Goal: Transaction & Acquisition: Book appointment/travel/reservation

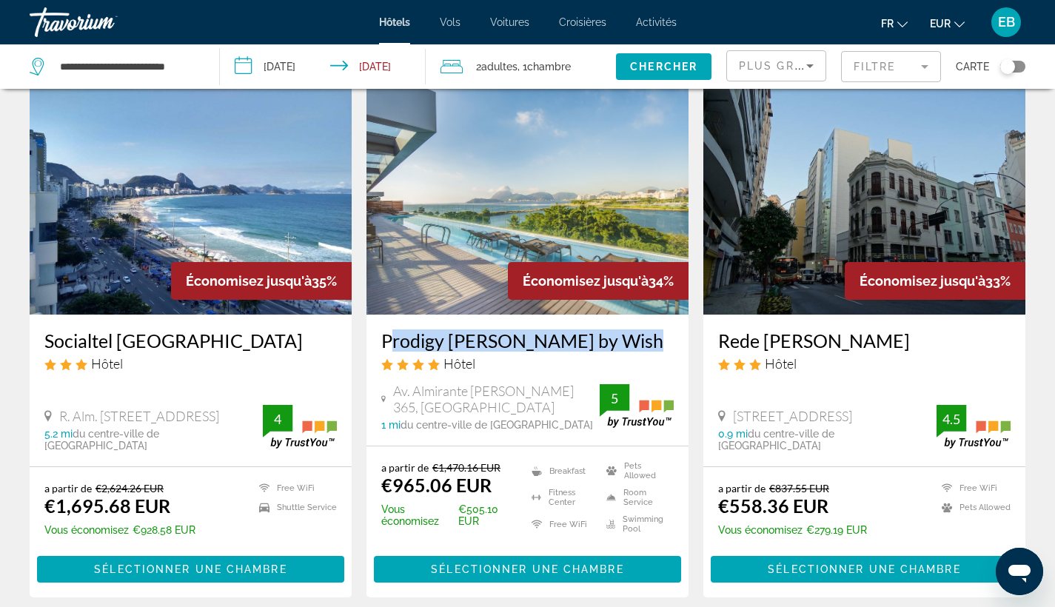
scroll to position [648, 0]
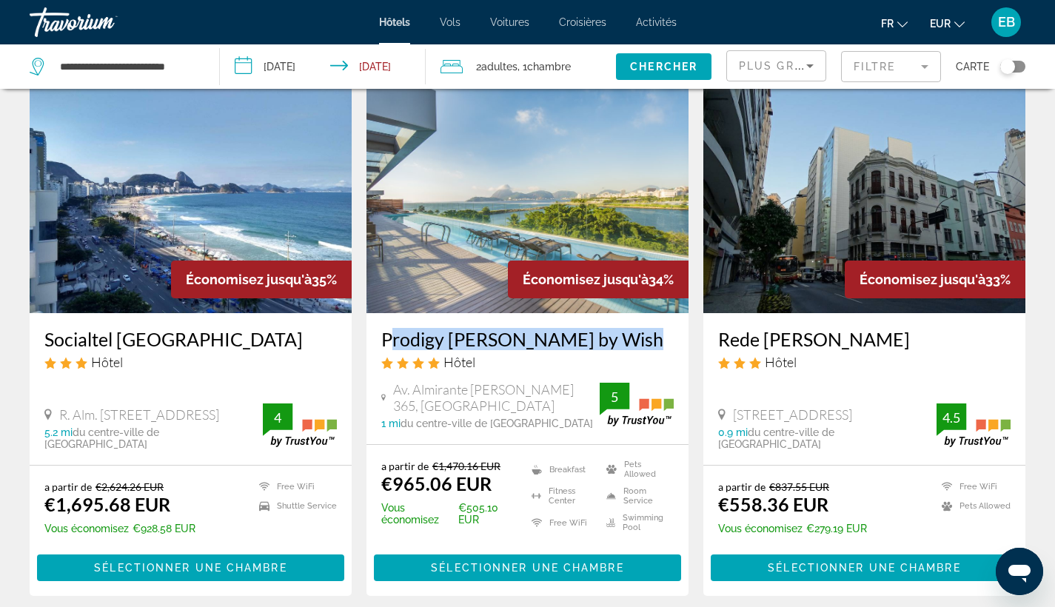
click at [496, 163] on img "Main content" at bounding box center [527, 194] width 322 height 237
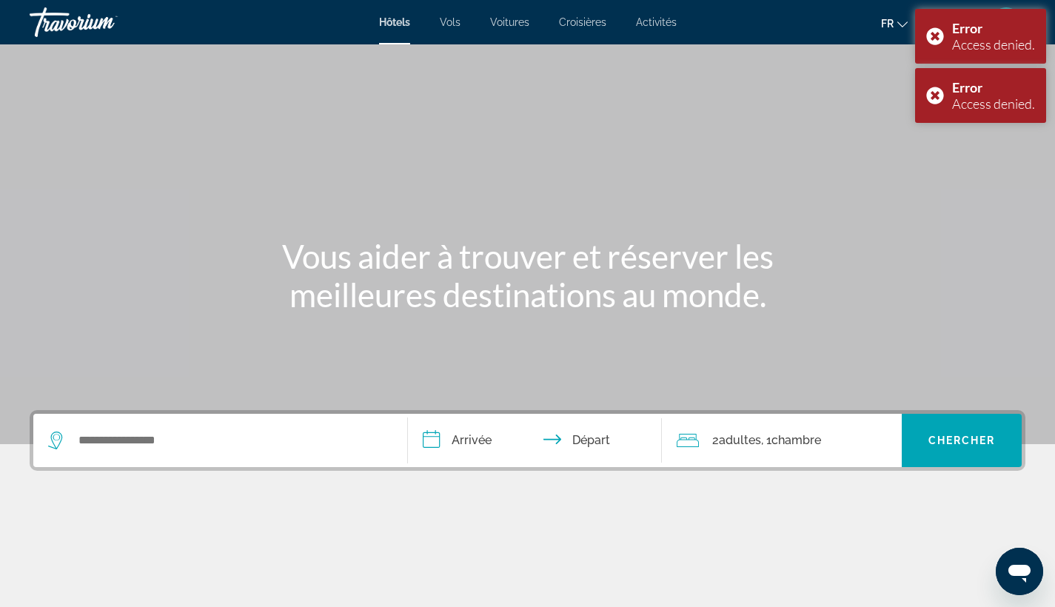
click at [243, 428] on div "Search widget" at bounding box center [220, 440] width 344 height 53
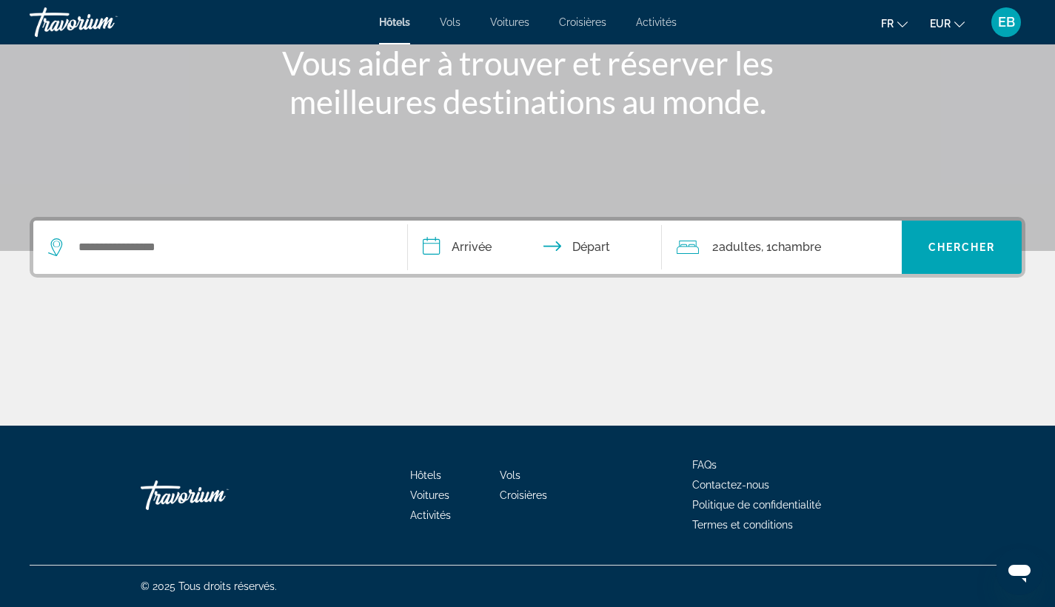
click at [202, 261] on div "Search widget" at bounding box center [220, 247] width 344 height 53
click at [128, 241] on input "Search widget" at bounding box center [231, 247] width 308 height 22
paste input "**********"
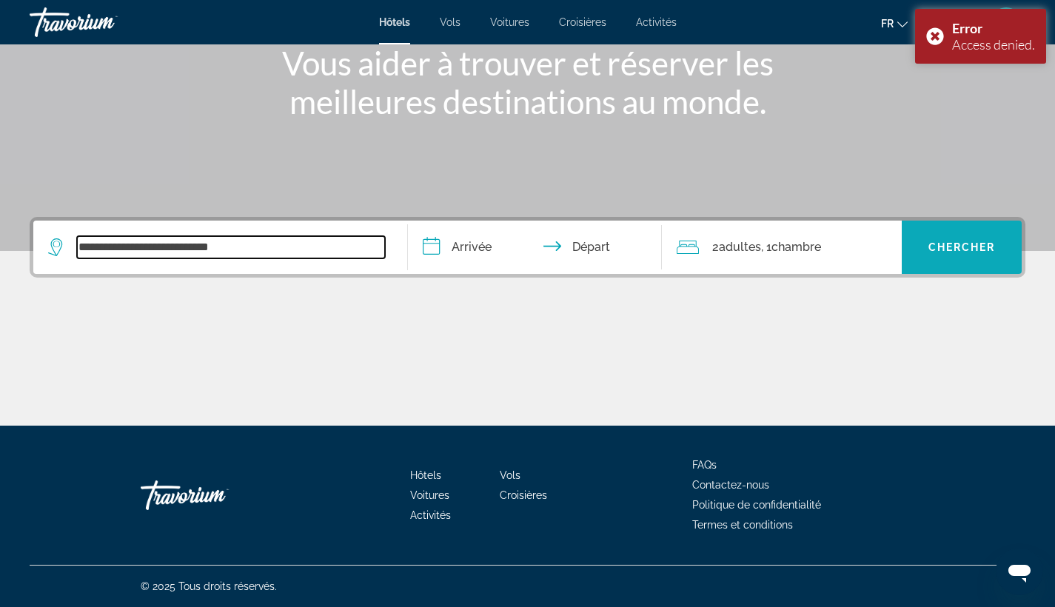
type input "**********"
click at [961, 242] on span "Chercher" at bounding box center [961, 247] width 67 height 12
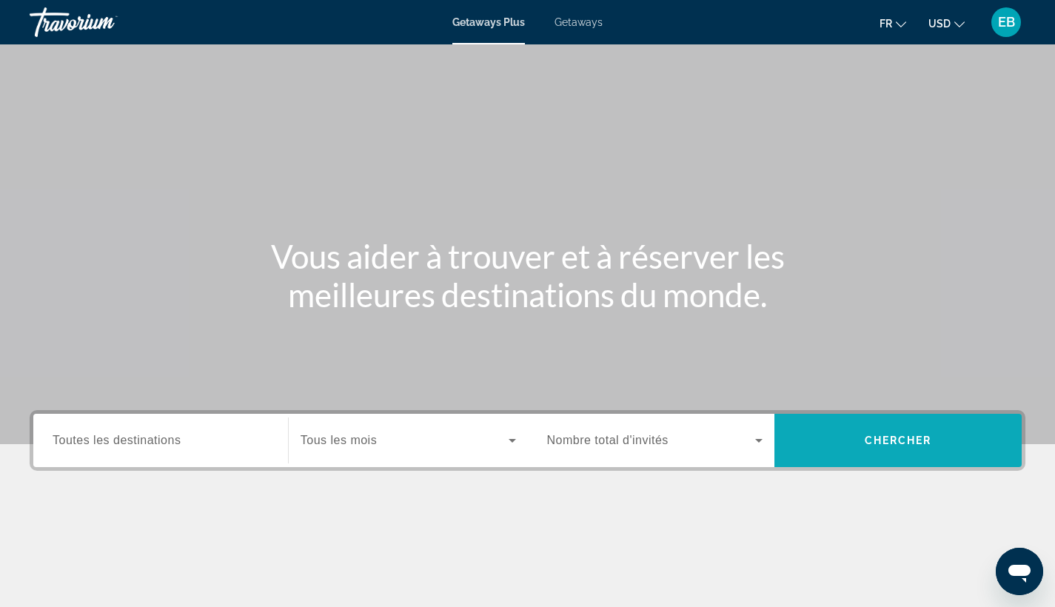
click at [841, 449] on span "Search widget" at bounding box center [897, 441] width 247 height 36
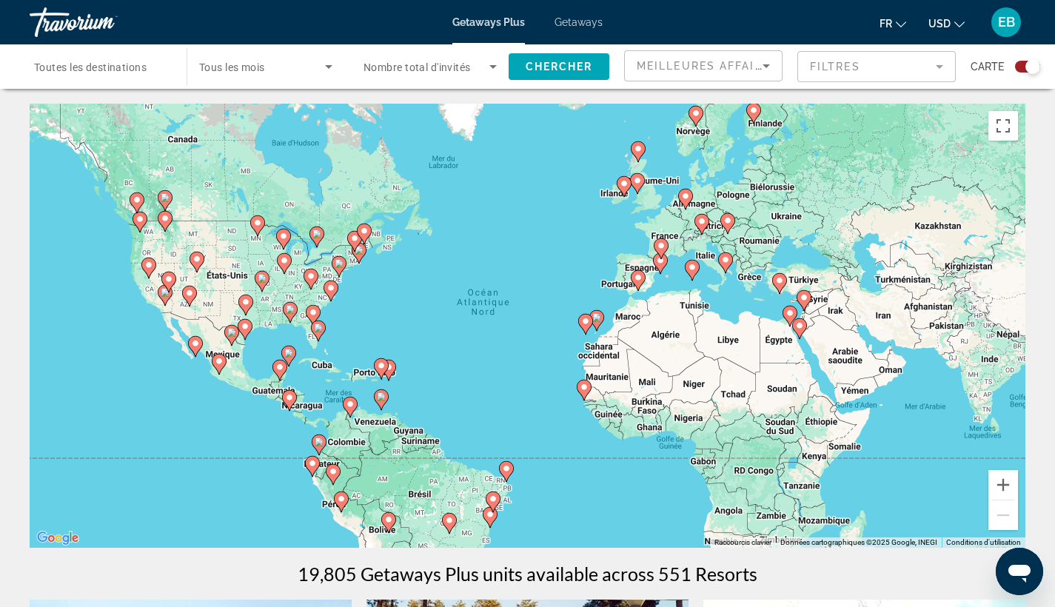
click at [115, 70] on span "Toutes les destinations" at bounding box center [90, 67] width 113 height 12
click at [115, 70] on input "Destination Toutes les destinations" at bounding box center [100, 67] width 133 height 18
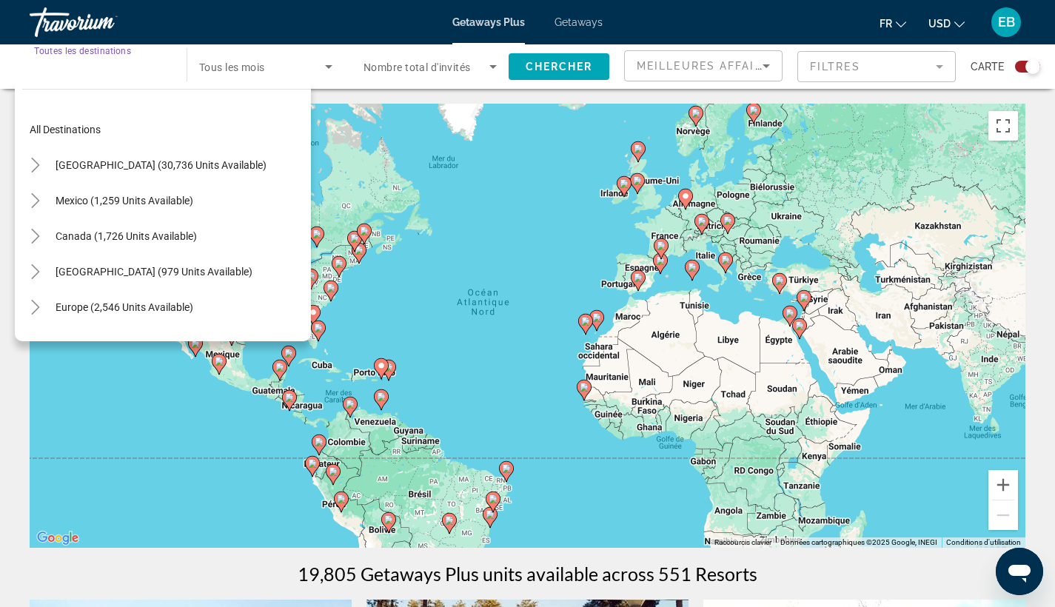
click at [115, 70] on input "Destination Toutes les destinations" at bounding box center [100, 67] width 133 height 18
click at [118, 76] on div "Search widget" at bounding box center [100, 67] width 133 height 42
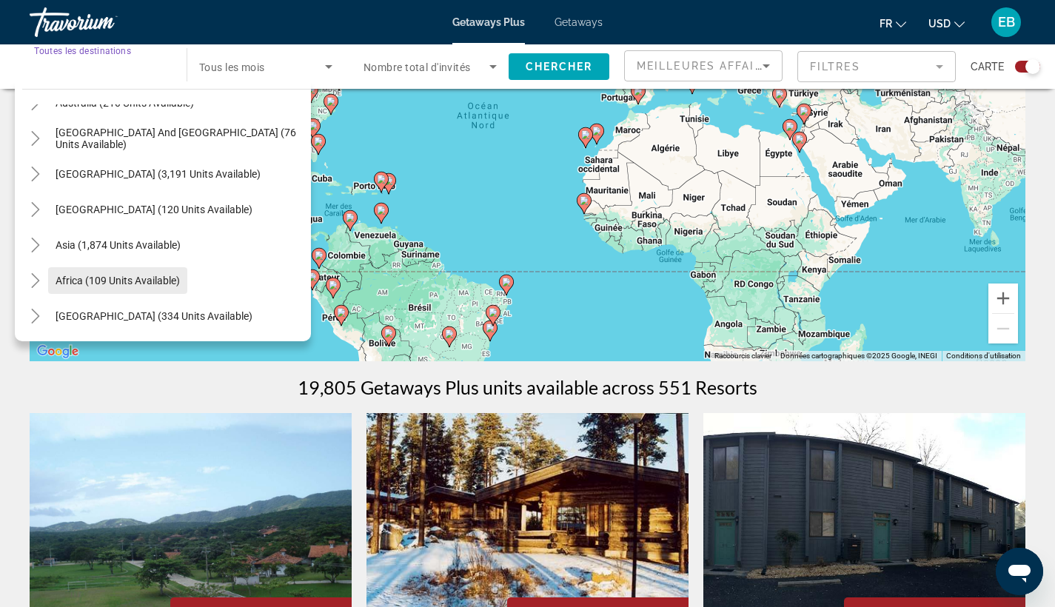
scroll to position [265, 0]
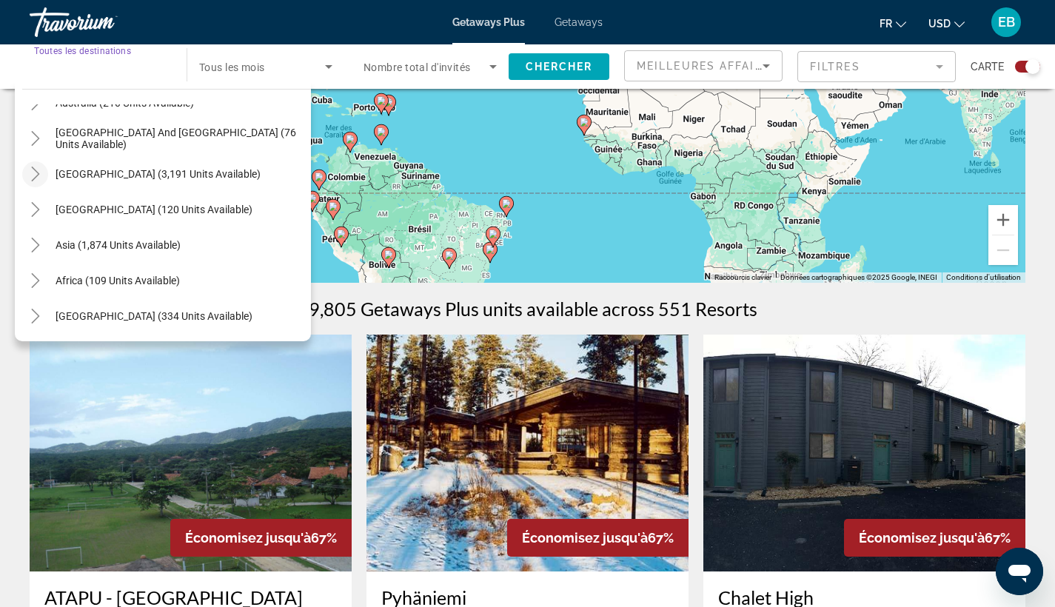
click at [36, 174] on icon "Toggle South America (3,191 units available)" at bounding box center [35, 174] width 15 height 15
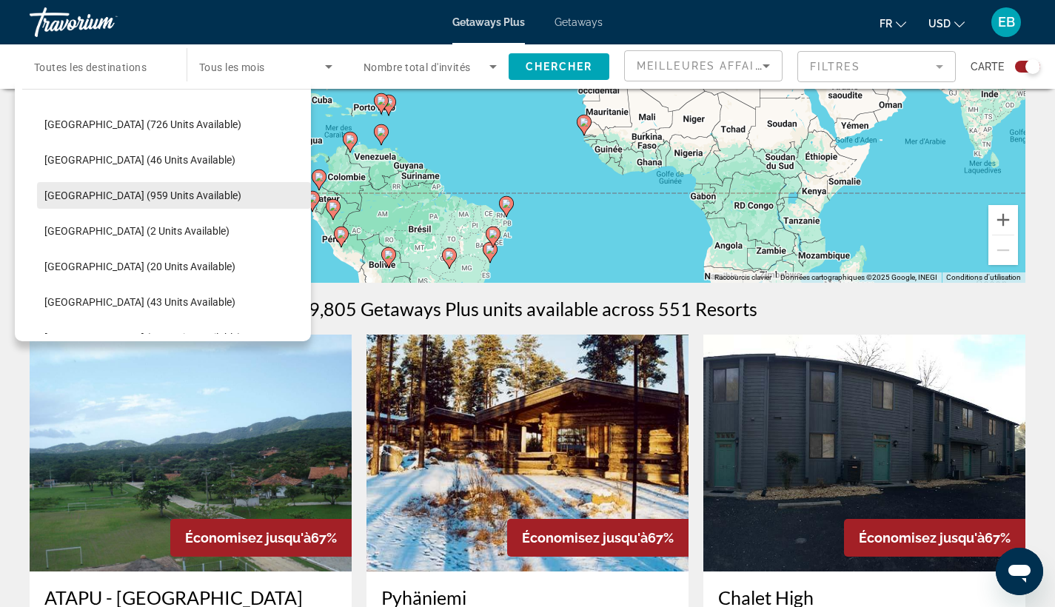
scroll to position [335, 0]
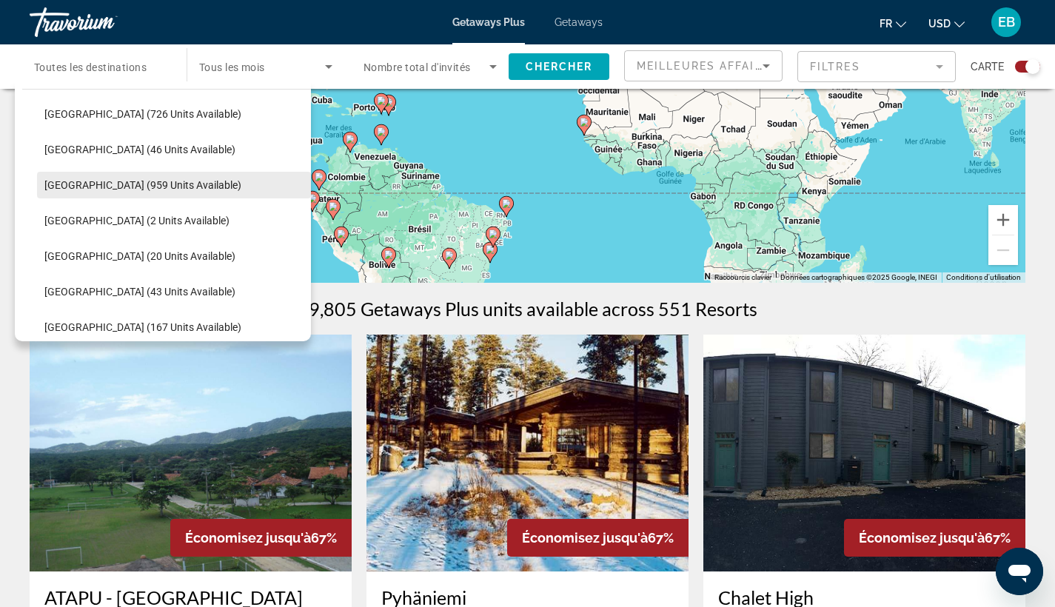
click at [60, 189] on span "[GEOGRAPHIC_DATA] (959 units available)" at bounding box center [142, 185] width 197 height 12
type input "**********"
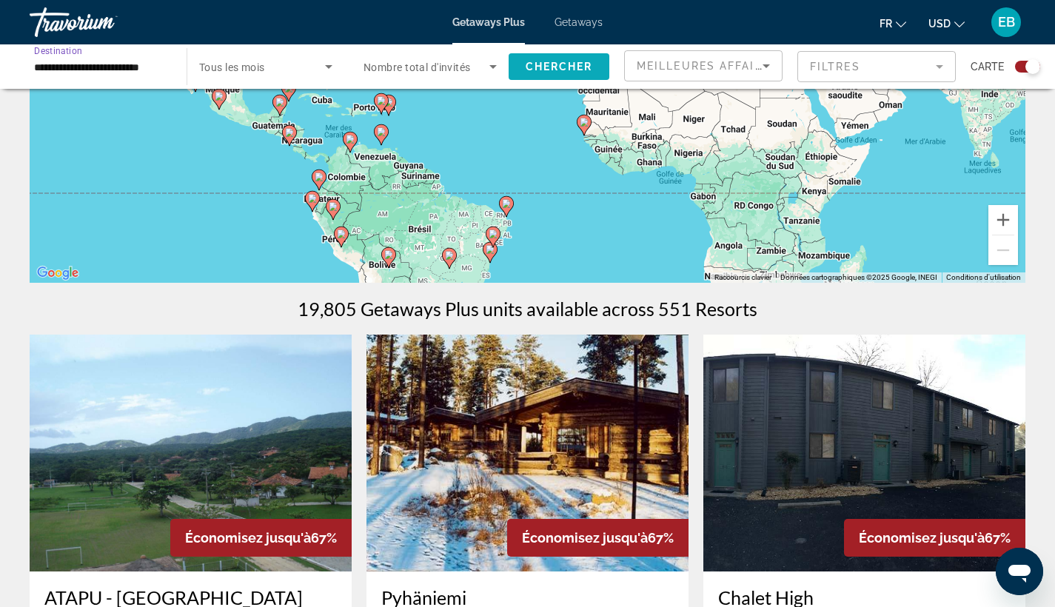
click at [567, 70] on span "Chercher" at bounding box center [559, 67] width 67 height 12
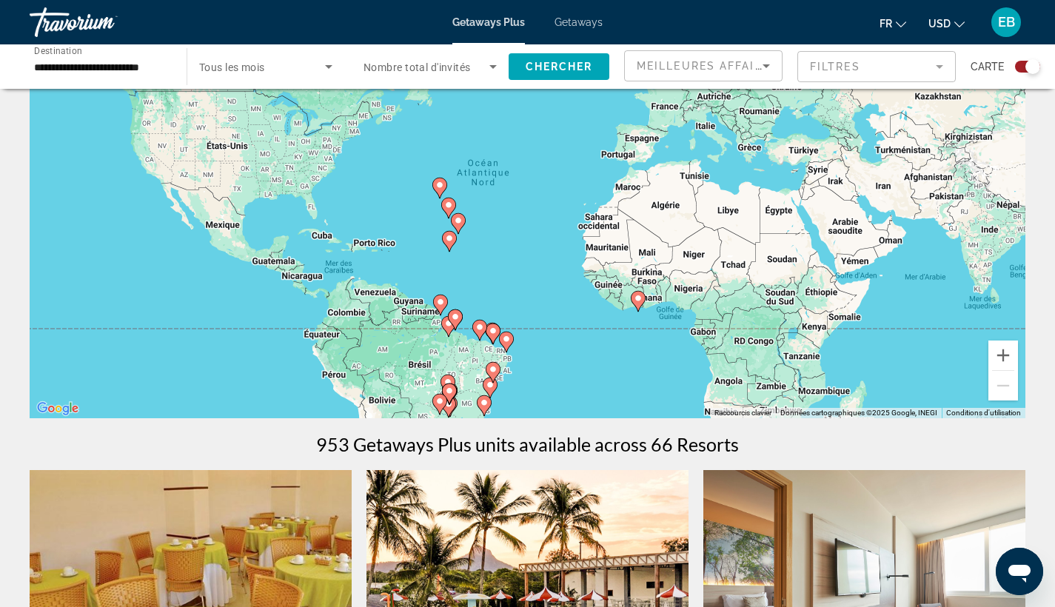
scroll to position [137, 0]
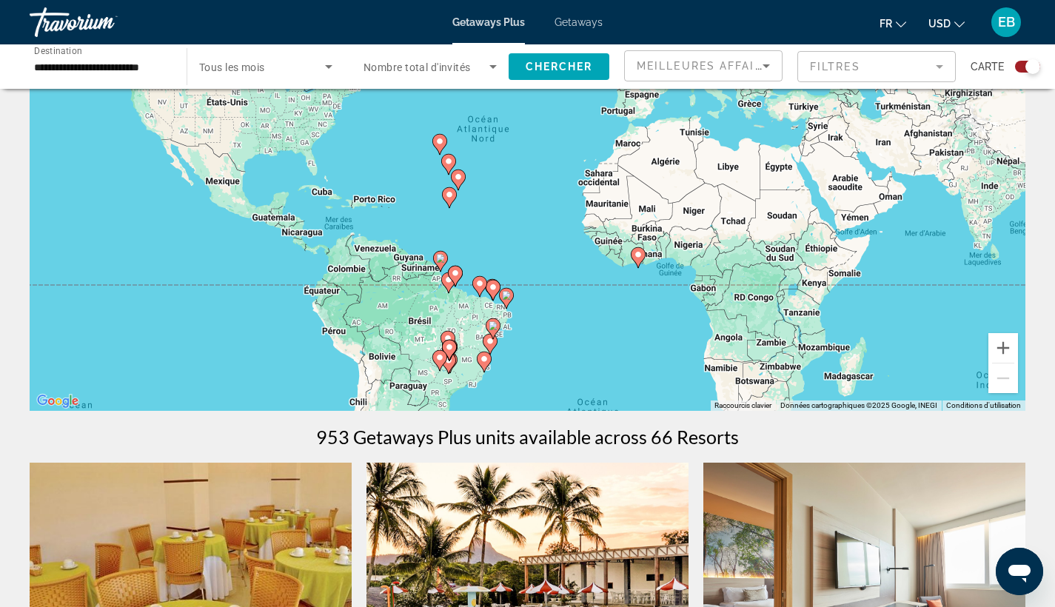
drag, startPoint x: 540, startPoint y: 332, endPoint x: 545, endPoint y: 224, distance: 107.4
click at [545, 224] on div "Pour activer le glissement avec le clavier, appuyez sur Alt+Entrée. Une fois ce…" at bounding box center [528, 189] width 996 height 444
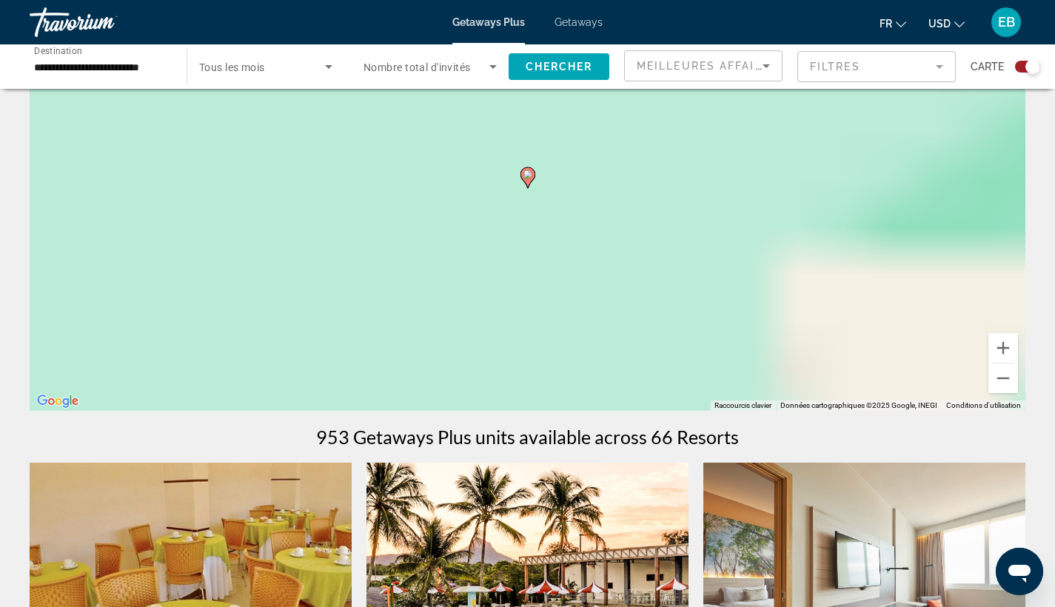
click at [454, 314] on div "Pour activer le glissement avec le clavier, appuyez sur Alt+Entrée. Une fois ce…" at bounding box center [528, 189] width 996 height 444
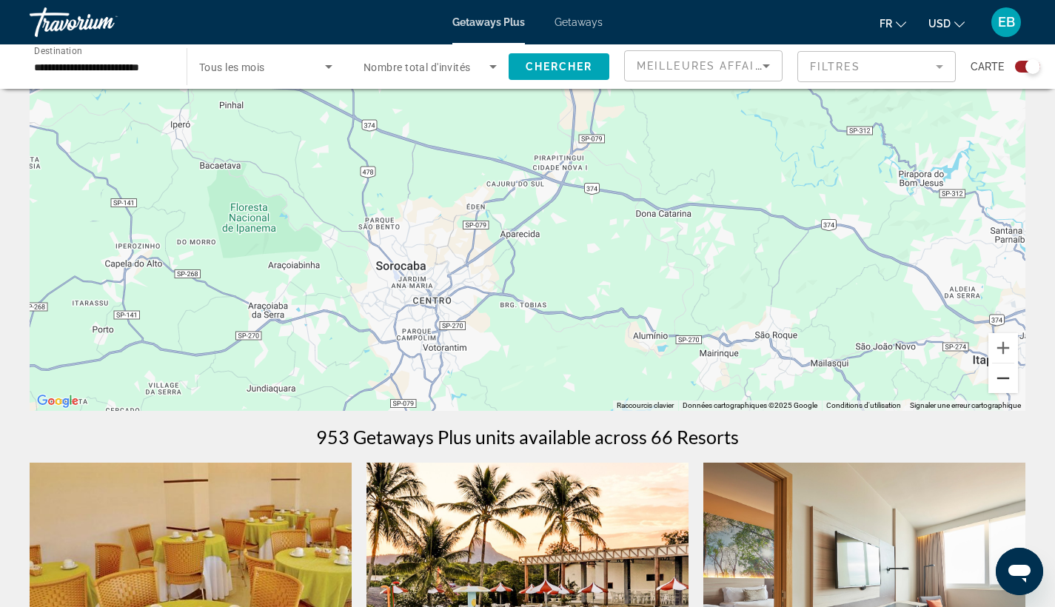
click at [1011, 386] on button "Zoom arrière" at bounding box center [1003, 378] width 30 height 30
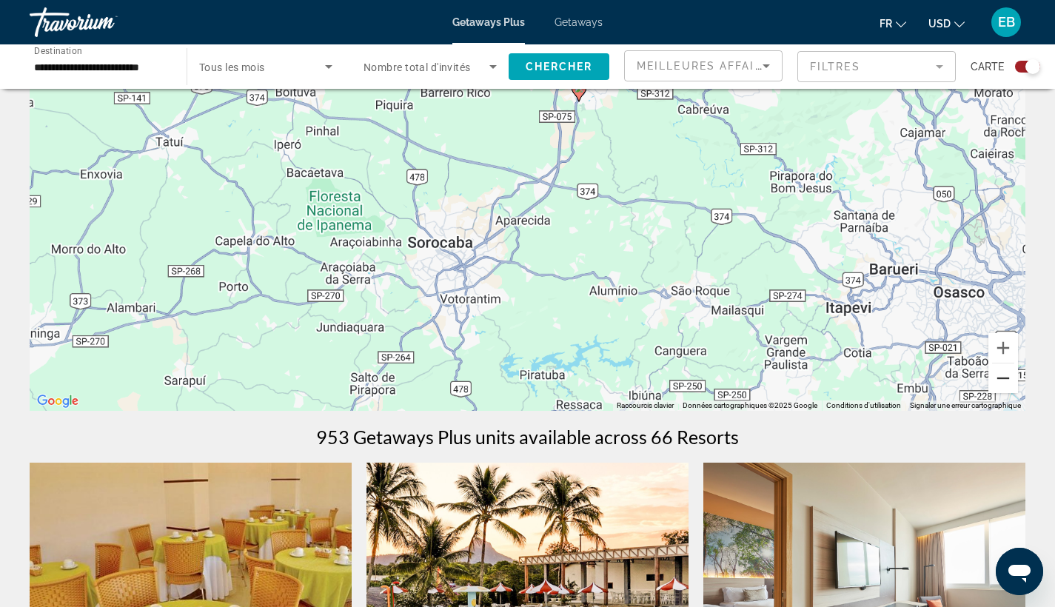
click at [1011, 386] on button "Zoom arrière" at bounding box center [1003, 378] width 30 height 30
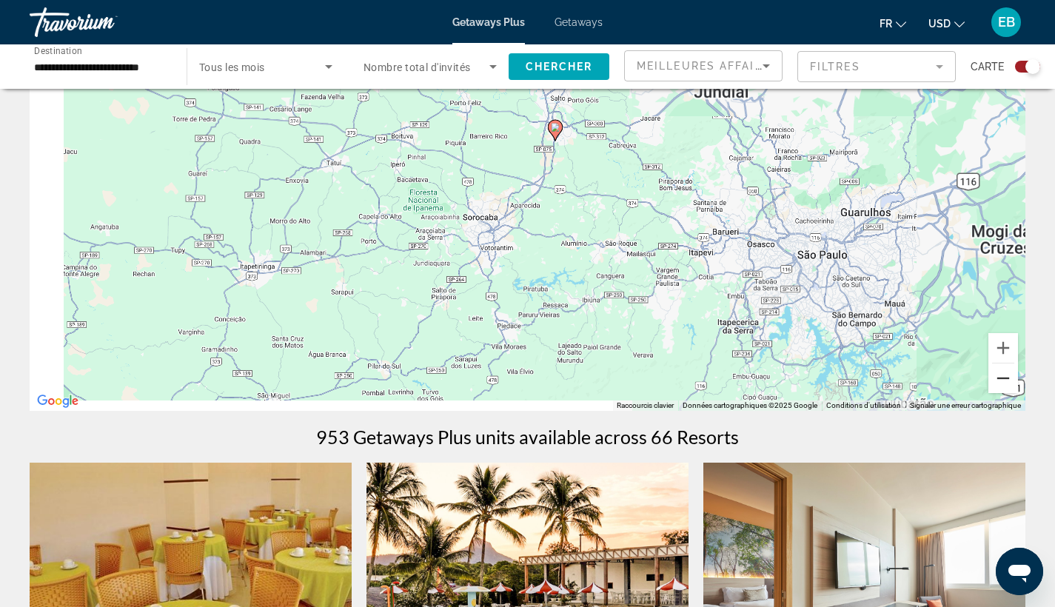
click at [1011, 386] on button "Zoom arrière" at bounding box center [1003, 378] width 30 height 30
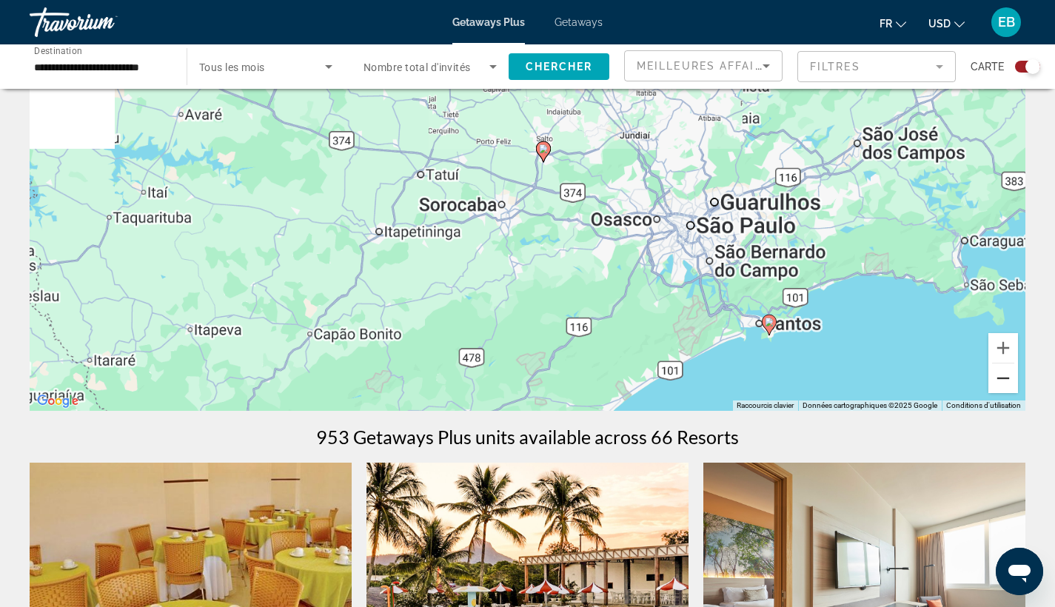
click at [1011, 386] on button "Zoom arrière" at bounding box center [1003, 378] width 30 height 30
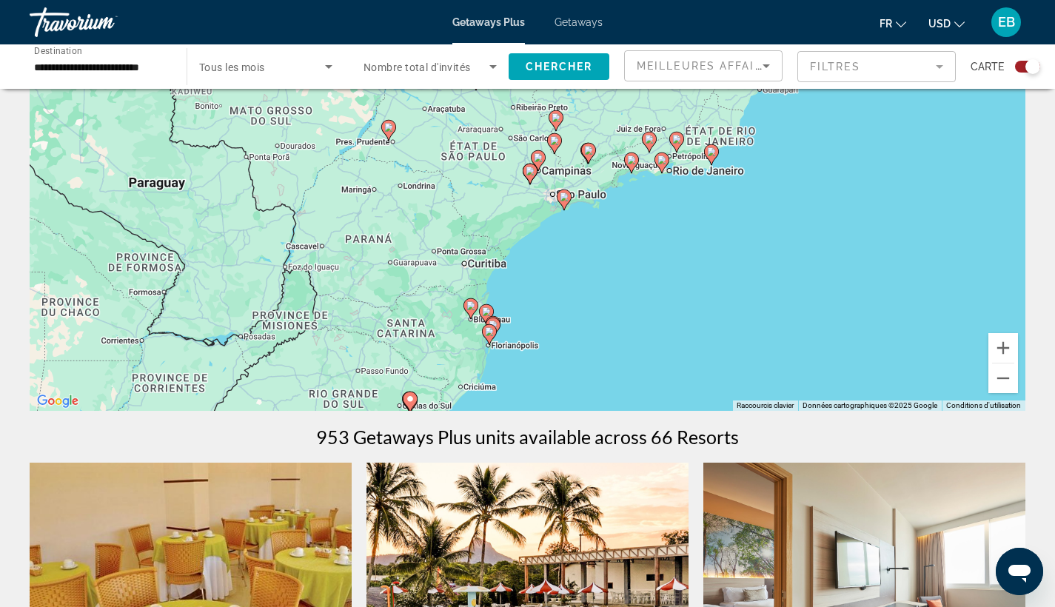
click at [656, 168] on gmp-advanced-marker "Main content" at bounding box center [661, 163] width 15 height 22
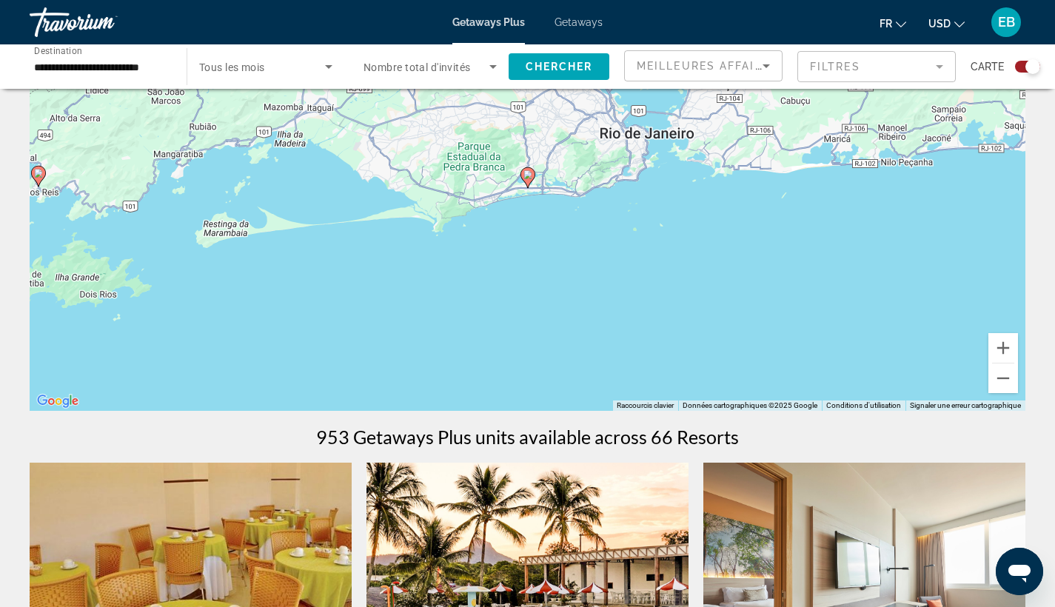
click at [529, 181] on icon "Main content" at bounding box center [526, 177] width 13 height 19
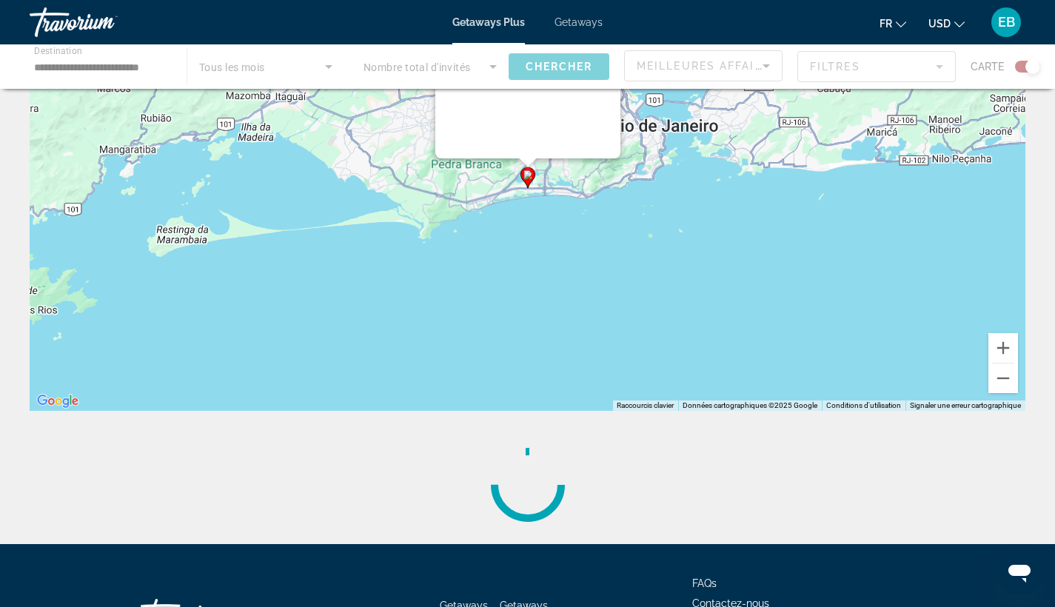
scroll to position [0, 0]
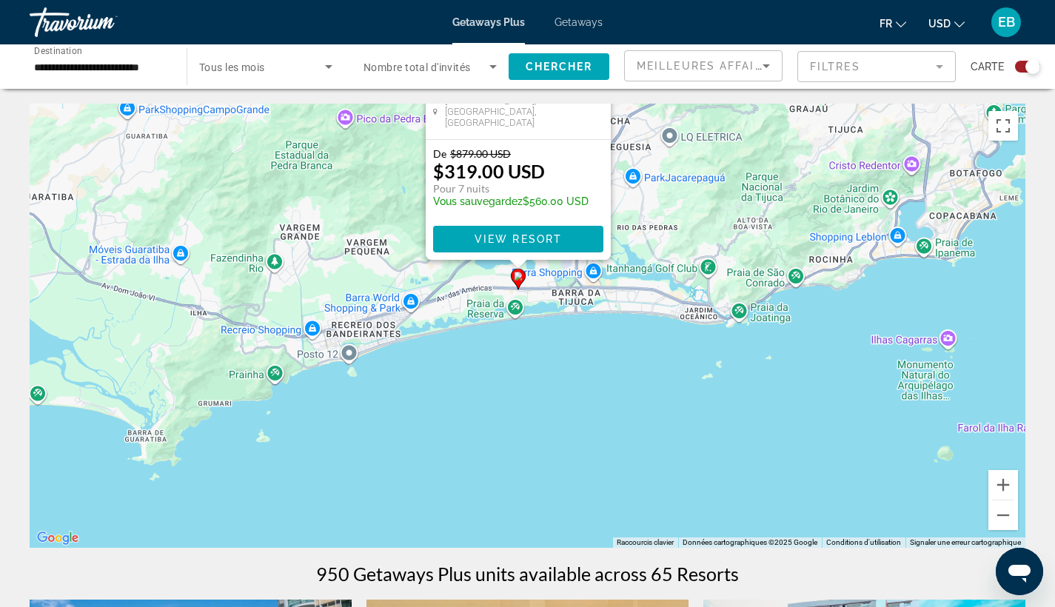
drag, startPoint x: 775, startPoint y: 445, endPoint x: 763, endPoint y: 203, distance: 242.3
click at [763, 203] on div "Pour activer le glissement avec le clavier, appuyez sur Alt+Entrée. Une fois ce…" at bounding box center [528, 326] width 996 height 444
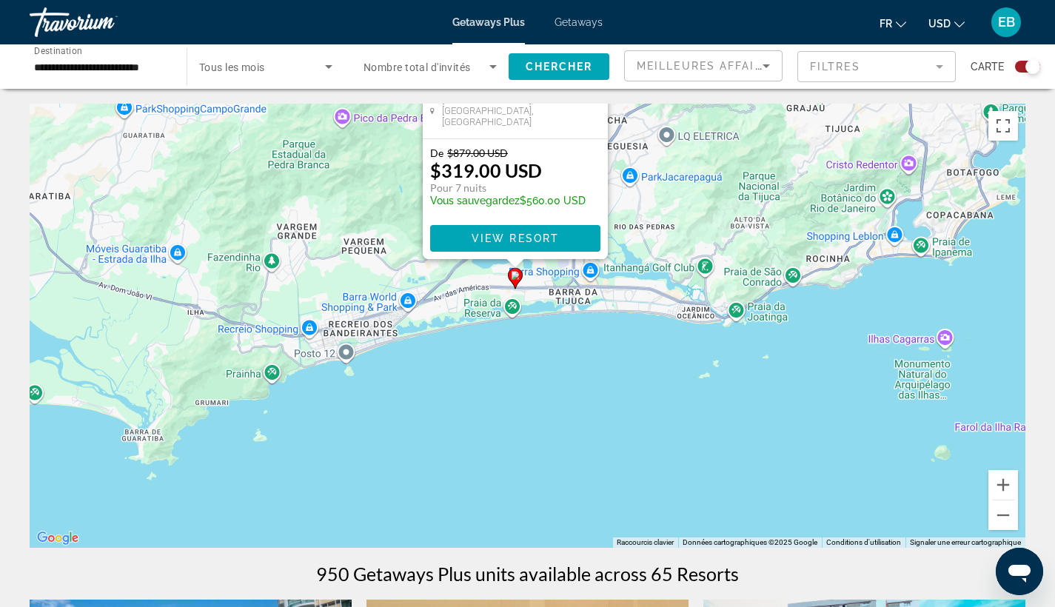
click at [729, 427] on div "Pour activer le glissement avec le clavier, appuyez sur Alt+Entrée. Une fois ce…" at bounding box center [528, 326] width 996 height 444
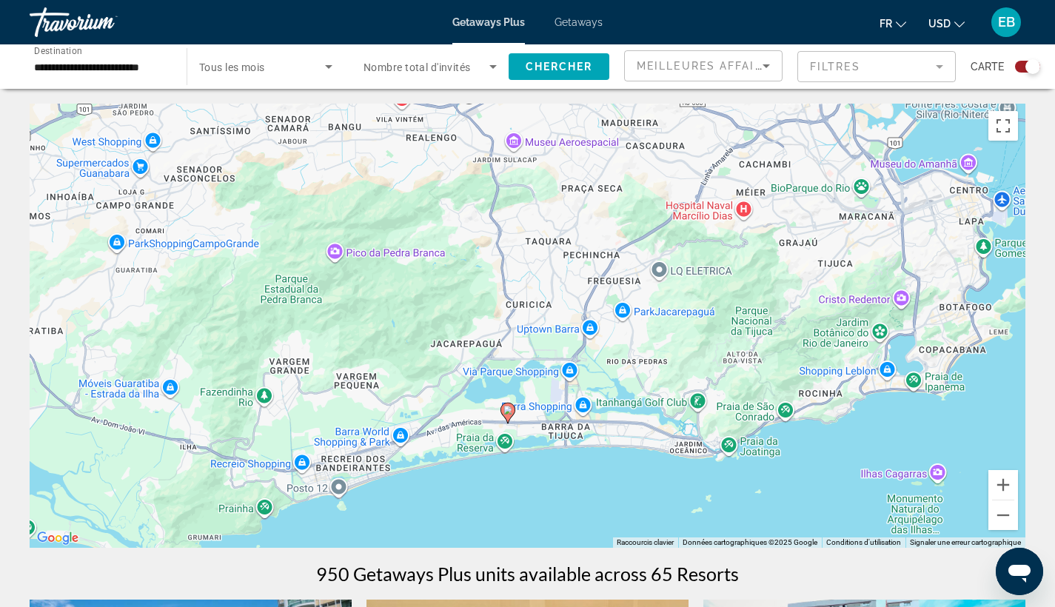
drag, startPoint x: 664, startPoint y: 366, endPoint x: 655, endPoint y: 507, distance: 140.9
click at [655, 507] on div "Pour activer le glissement avec le clavier, appuyez sur Alt+Entrée. Une fois ce…" at bounding box center [528, 326] width 996 height 444
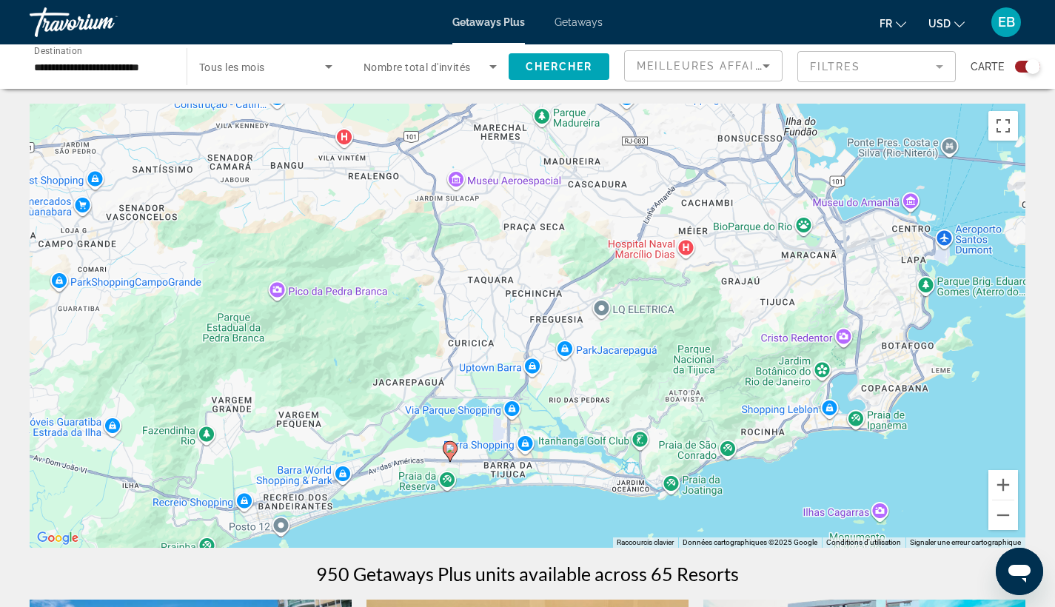
drag, startPoint x: 636, startPoint y: 513, endPoint x: 576, endPoint y: 547, distance: 69.0
click at [576, 547] on div "Pour activer le glissement avec le clavier, appuyez sur Alt+Entrée. Une fois ce…" at bounding box center [528, 326] width 996 height 444
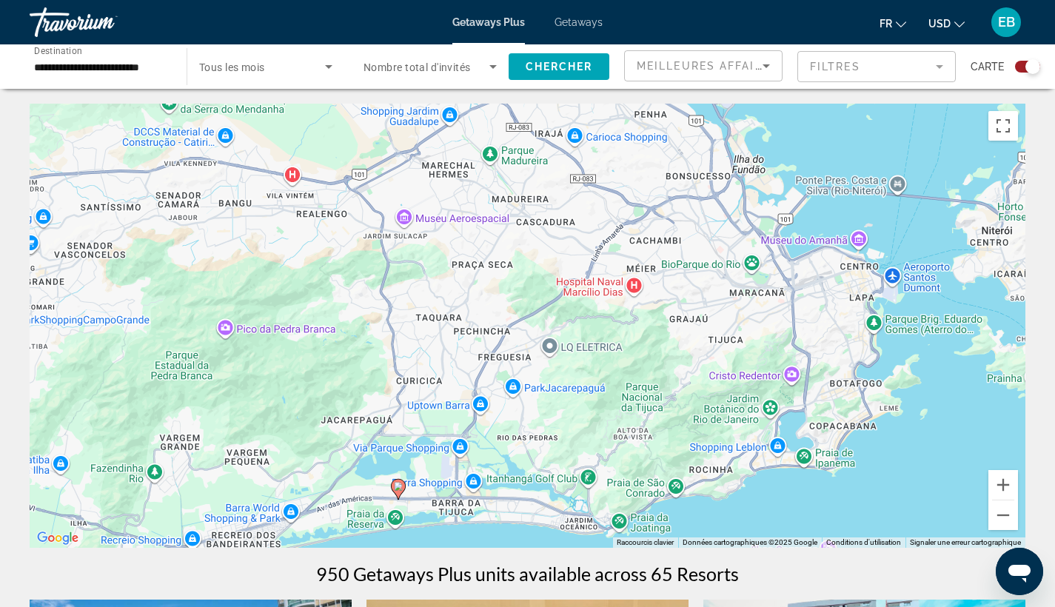
drag, startPoint x: 682, startPoint y: 368, endPoint x: 629, endPoint y: 403, distance: 64.1
click at [629, 403] on div "Pour activer le glissement avec le clavier, appuyez sur Alt+Entrée. Une fois ce…" at bounding box center [528, 326] width 996 height 444
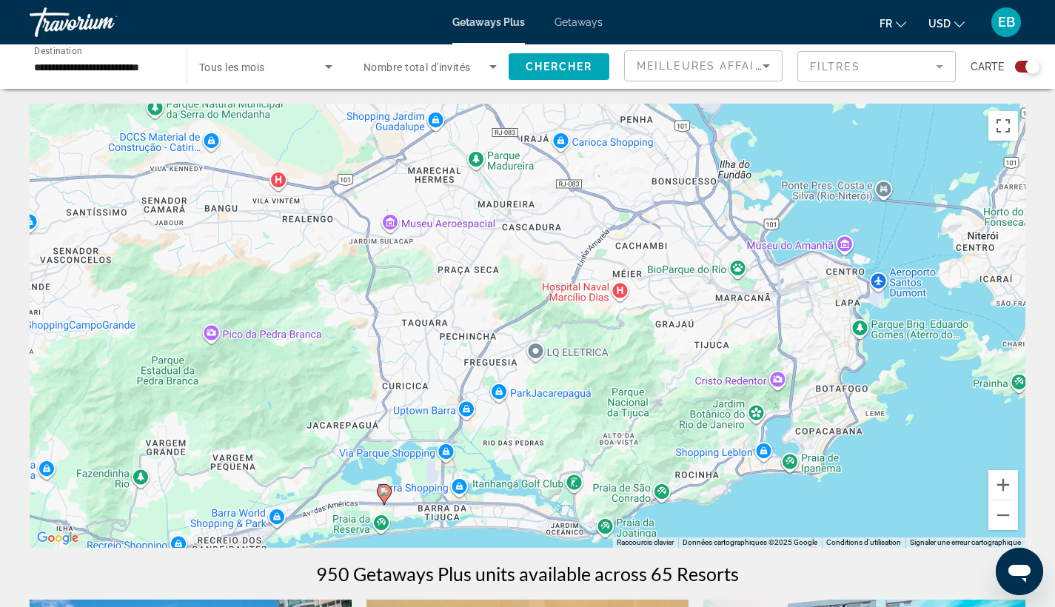
click at [288, 66] on span "Search widget" at bounding box center [262, 67] width 126 height 18
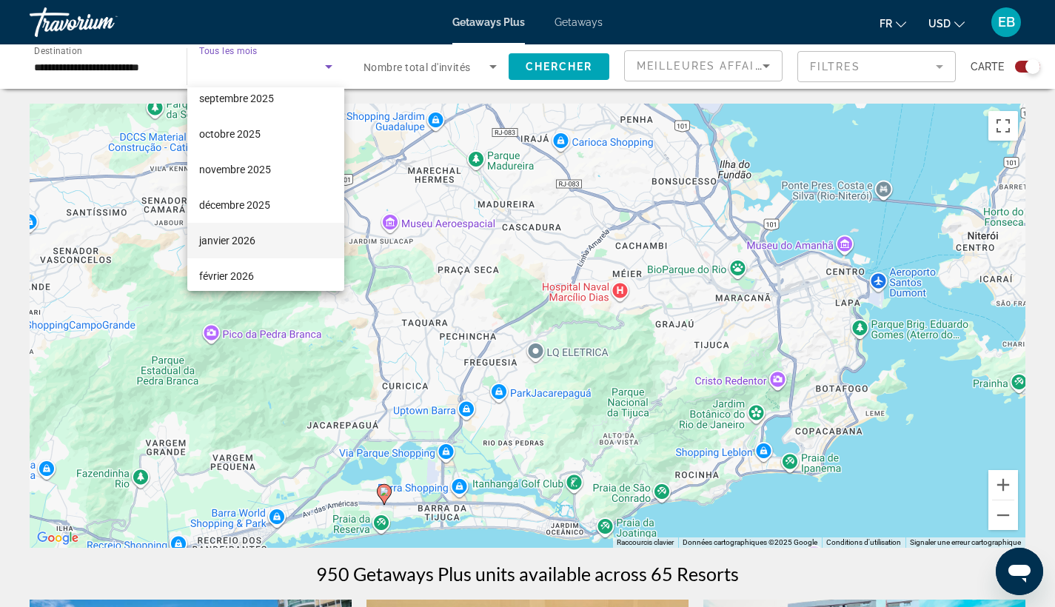
scroll to position [56, 0]
click at [246, 264] on span "février 2026" at bounding box center [226, 268] width 55 height 18
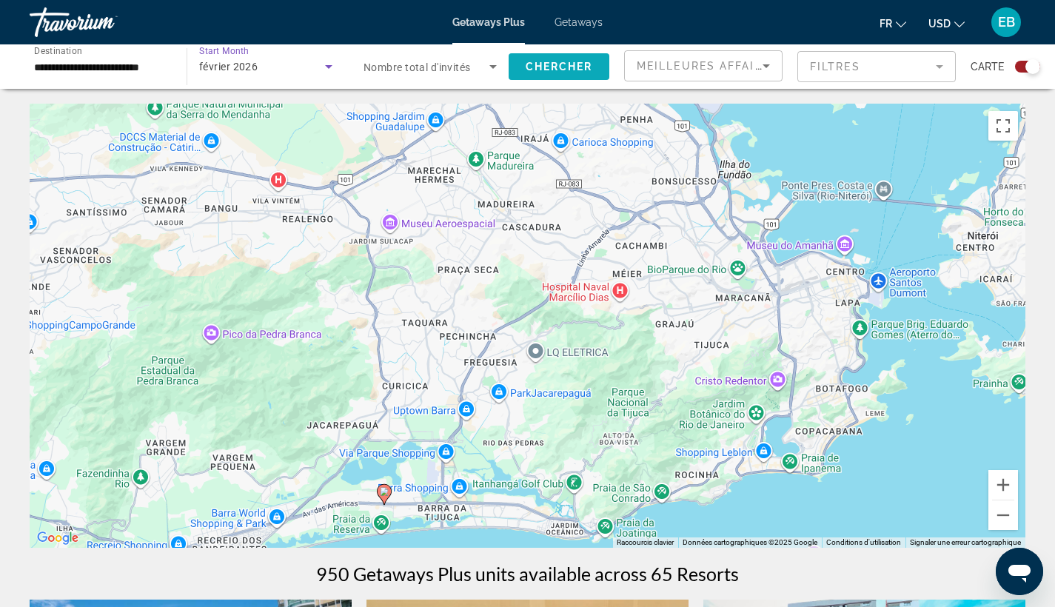
click at [548, 71] on span "Chercher" at bounding box center [559, 67] width 67 height 12
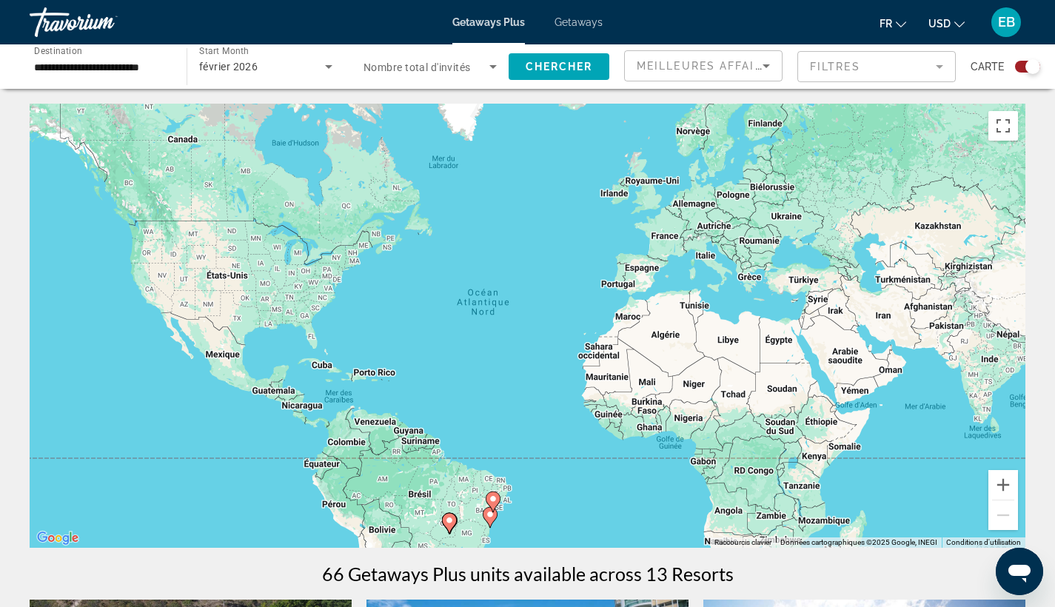
click at [532, 457] on div "Pour activer le glissement avec le clavier, appuyez sur Alt+Entrée. Une fois ce…" at bounding box center [528, 326] width 996 height 444
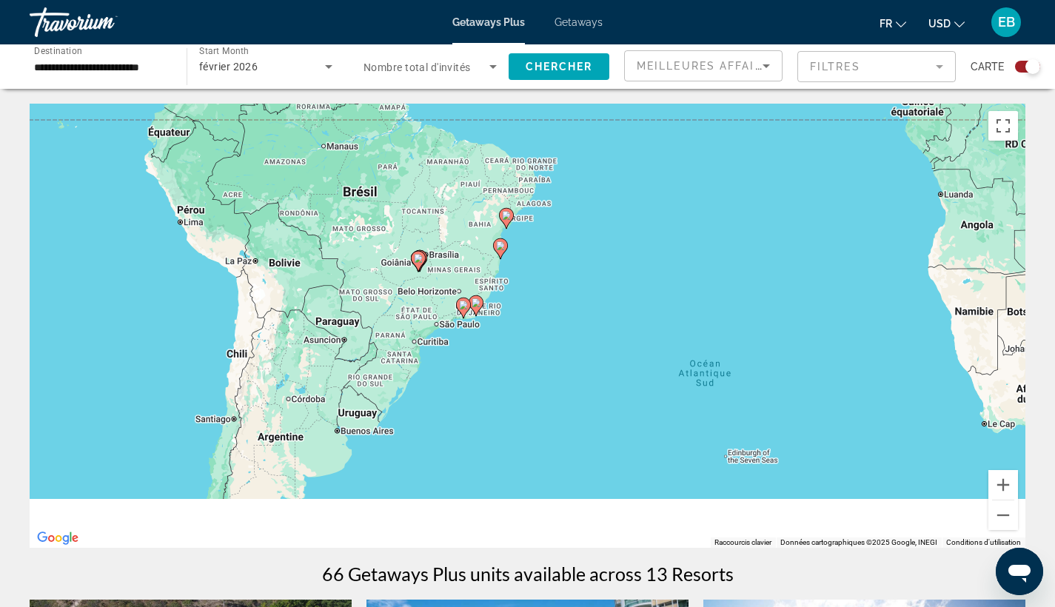
drag, startPoint x: 521, startPoint y: 521, endPoint x: 590, endPoint y: 140, distance: 387.4
click at [590, 140] on div "Pour activer le glissement avec le clavier, appuyez sur Alt+Entrée. Une fois ce…" at bounding box center [528, 326] width 996 height 444
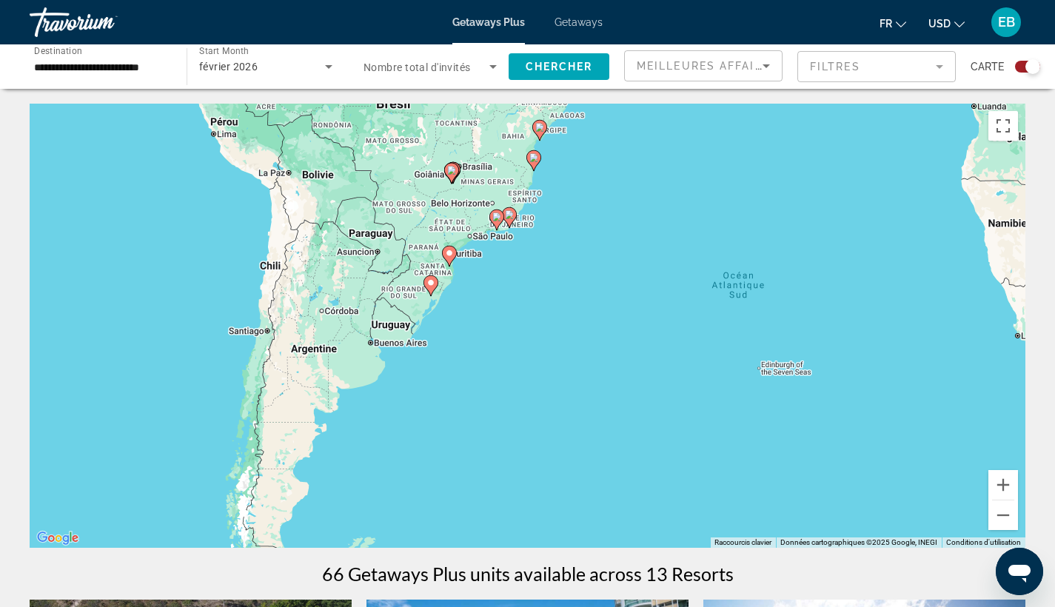
click at [527, 221] on div "Pour activer le glissement avec le clavier, appuyez sur Alt+Entrée. Une fois ce…" at bounding box center [528, 326] width 996 height 444
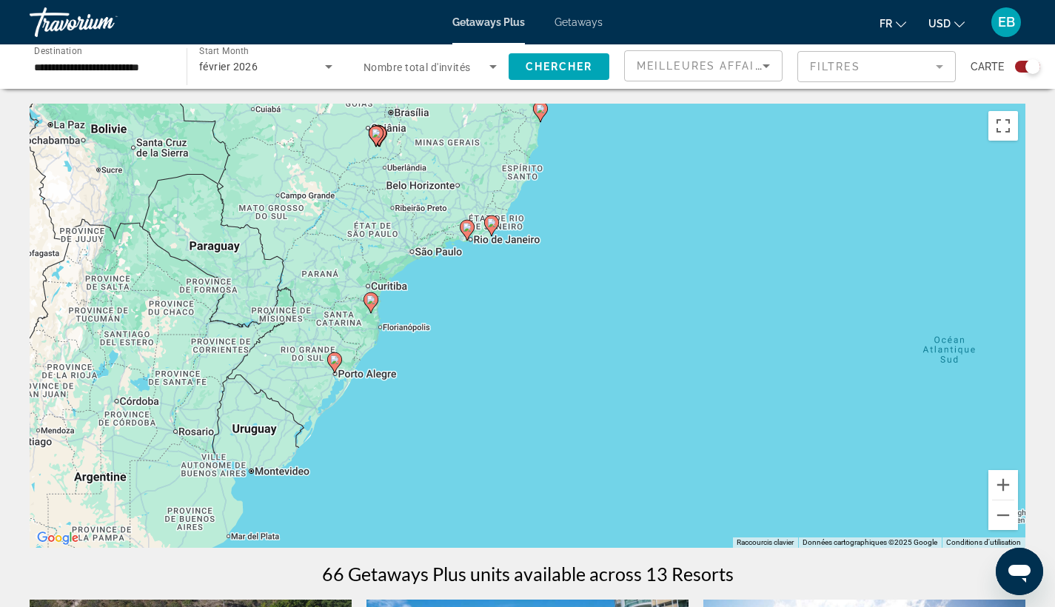
click at [484, 295] on div "Pour activer le glissement avec le clavier, appuyez sur Alt+Entrée. Une fois ce…" at bounding box center [528, 326] width 996 height 444
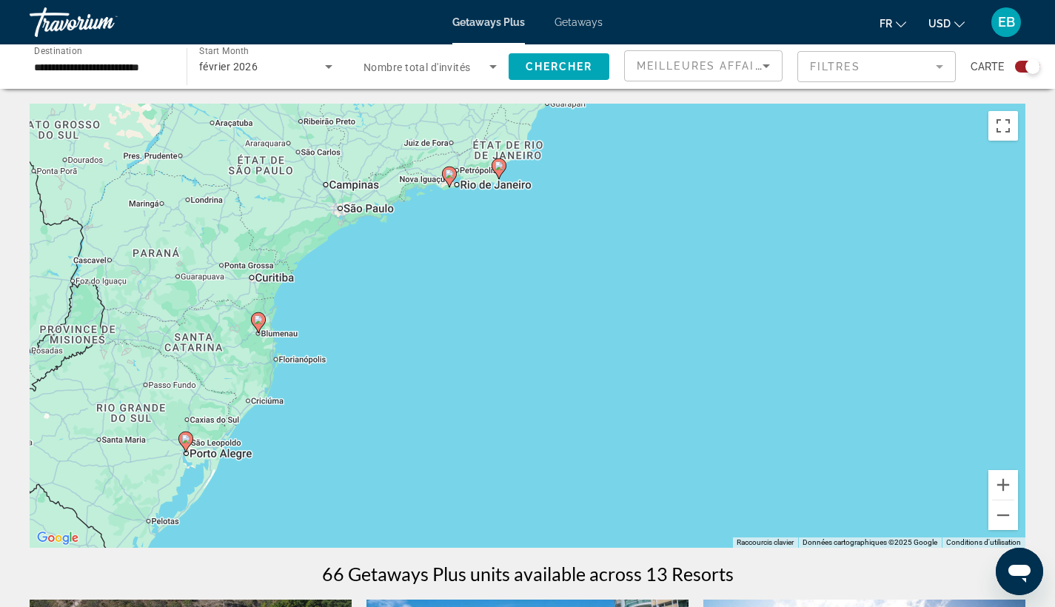
click at [483, 220] on div "Pour activer le glissement avec le clavier, appuyez sur Alt+Entrée. Une fois ce…" at bounding box center [528, 326] width 996 height 444
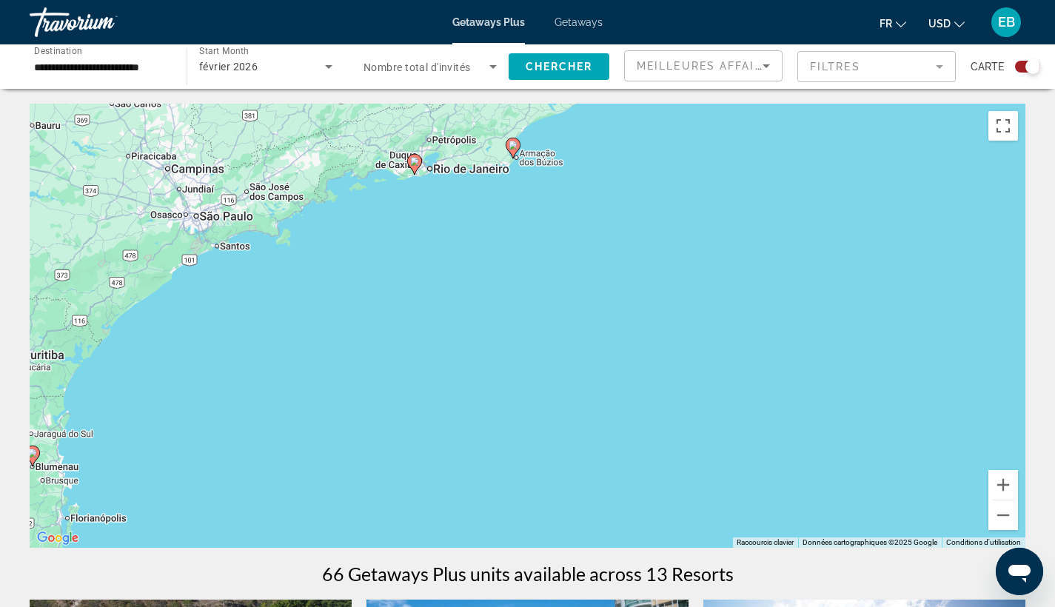
drag, startPoint x: 474, startPoint y: 172, endPoint x: 480, endPoint y: 299, distance: 127.5
click at [480, 299] on div "Pour activer le glissement avec le clavier, appuyez sur Alt+Entrée. Une fois ce…" at bounding box center [528, 326] width 996 height 444
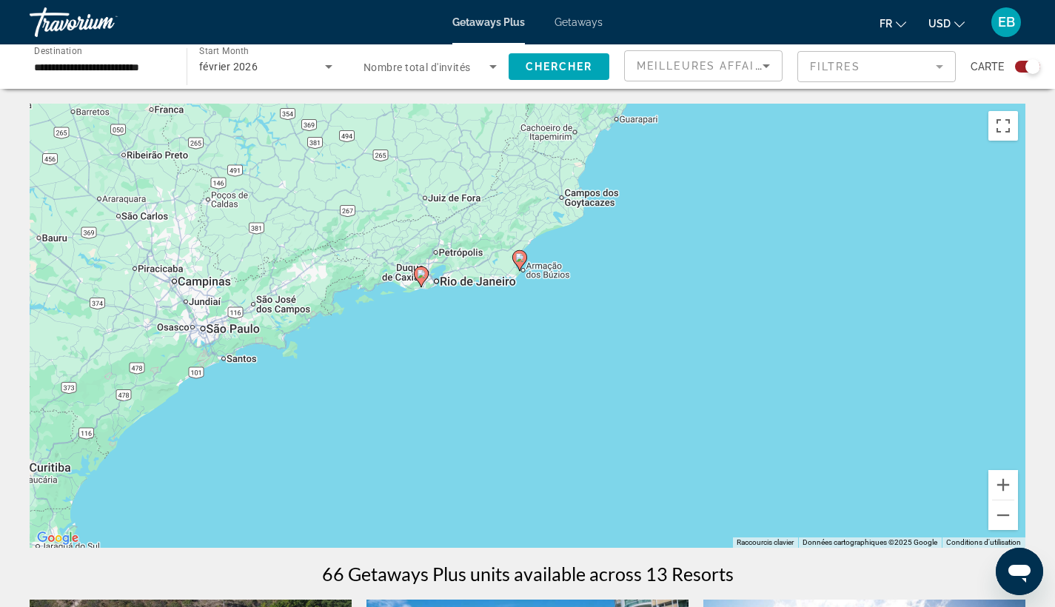
click at [422, 284] on icon "Main content" at bounding box center [420, 276] width 13 height 19
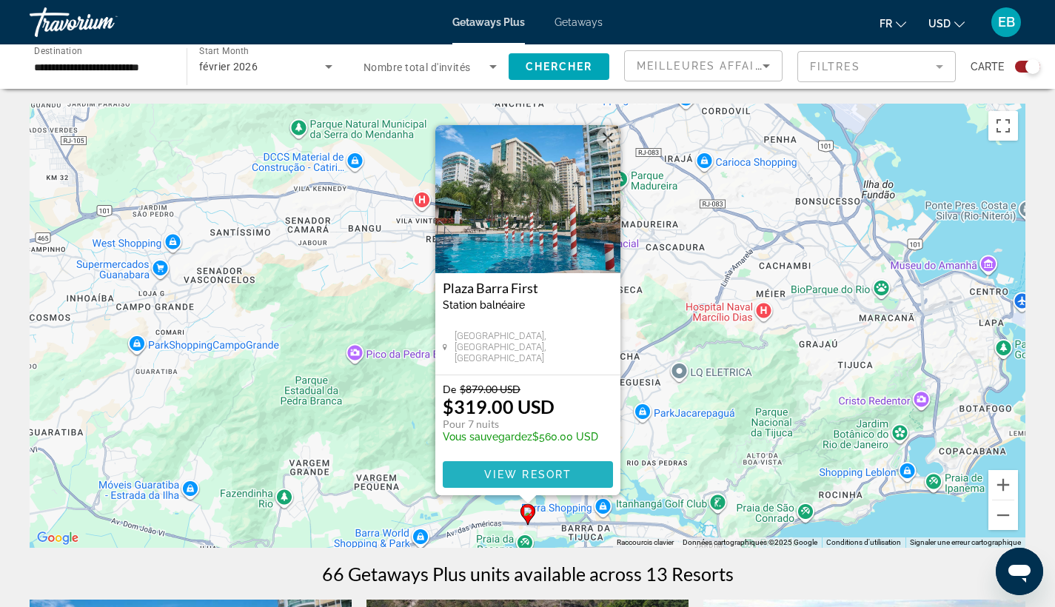
click at [474, 477] on span "Main content" at bounding box center [528, 475] width 170 height 36
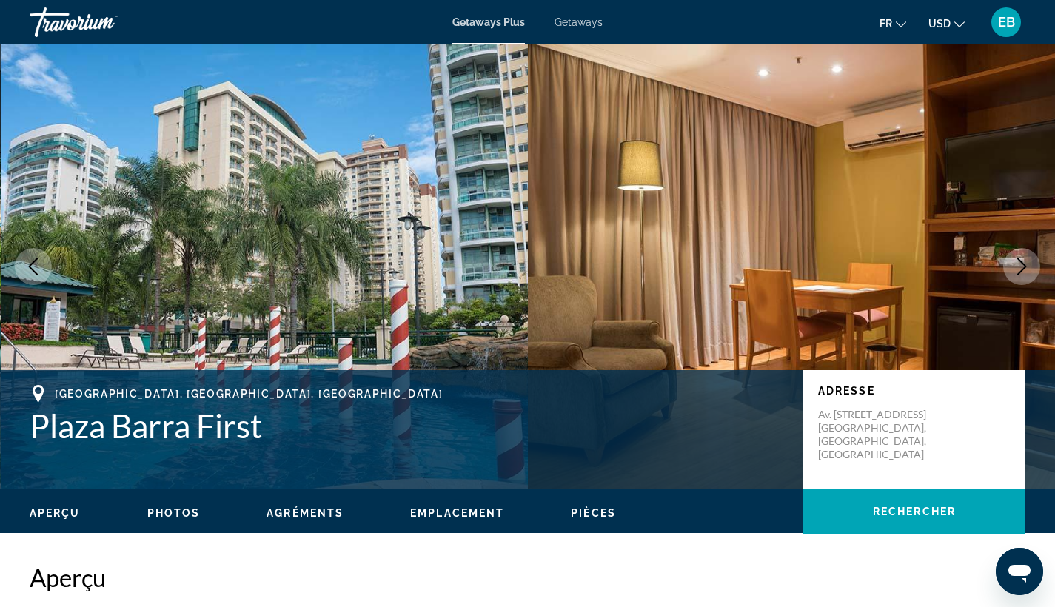
click at [965, 13] on ul "fr English Español Français Italiano Português русский USD USD ($) MXN (Mex$) C…" at bounding box center [932, 22] width 107 height 24
click at [957, 22] on icon "Change currency" at bounding box center [959, 24] width 10 height 10
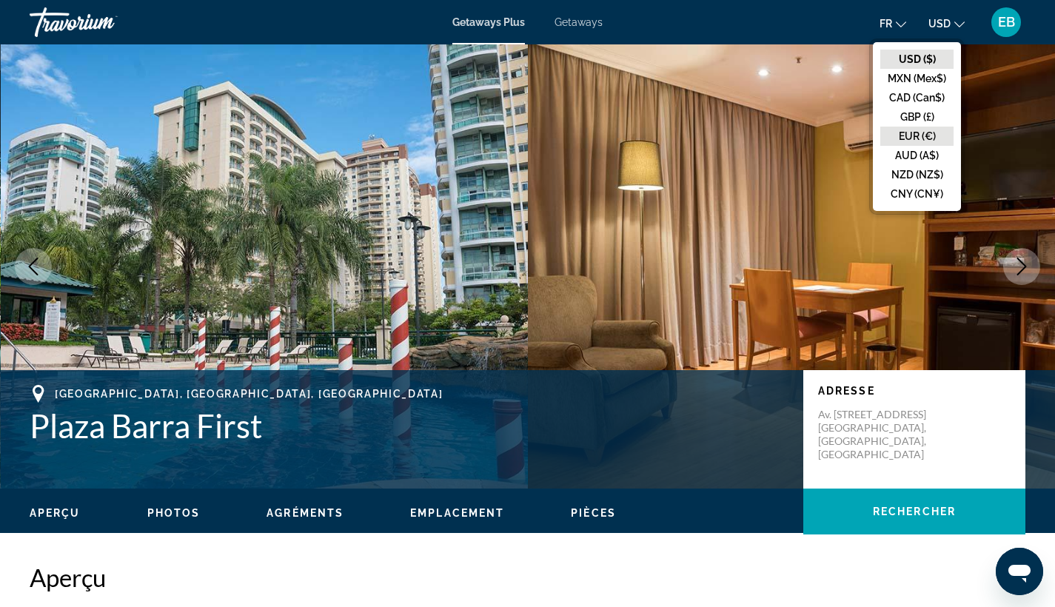
click at [896, 137] on button "EUR (€)" at bounding box center [916, 136] width 73 height 19
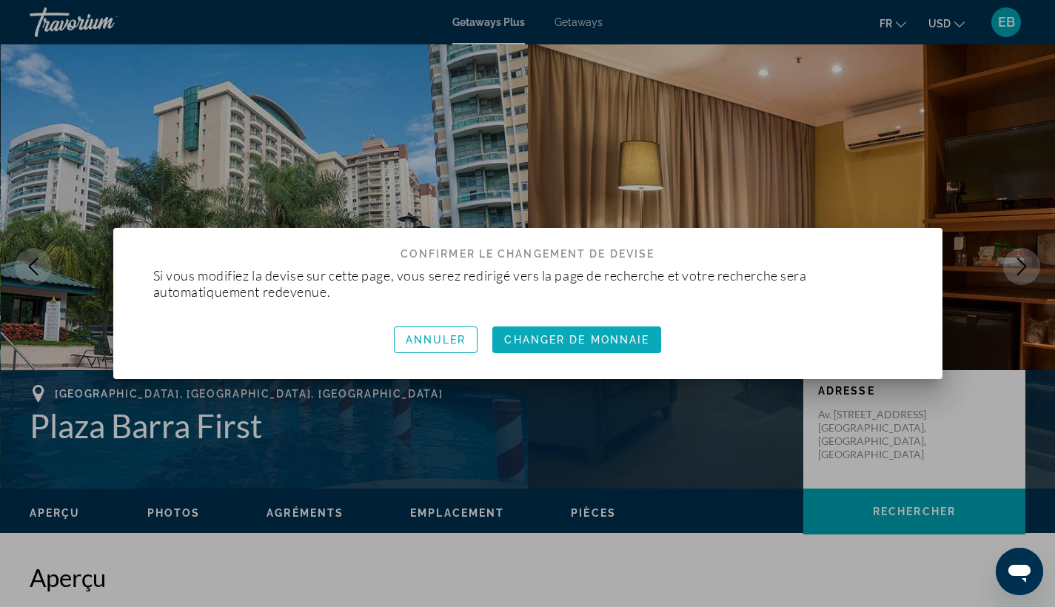
click at [634, 335] on span "Changer de monnaie" at bounding box center [576, 340] width 145 height 12
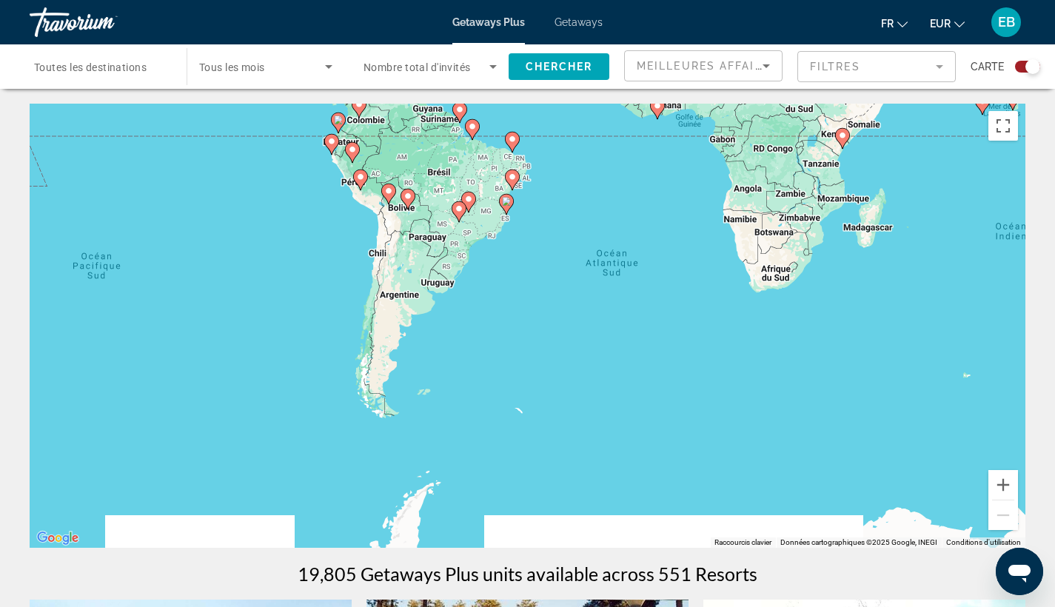
drag, startPoint x: 519, startPoint y: 485, endPoint x: 537, endPoint y: 155, distance: 330.7
click at [537, 155] on div "Pour activer le glissement avec le clavier, appuyez sur Alt+Entrée. Une fois ce…" at bounding box center [528, 326] width 996 height 444
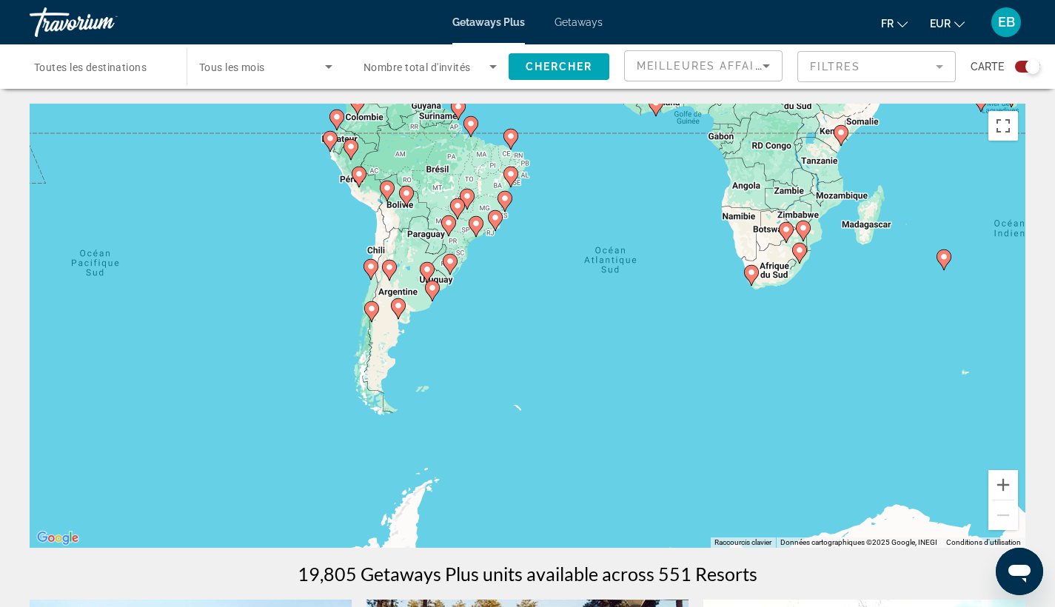
click at [498, 264] on div "Pour activer le glissement avec le clavier, appuyez sur Alt+Entrée. Une fois ce…" at bounding box center [528, 326] width 996 height 444
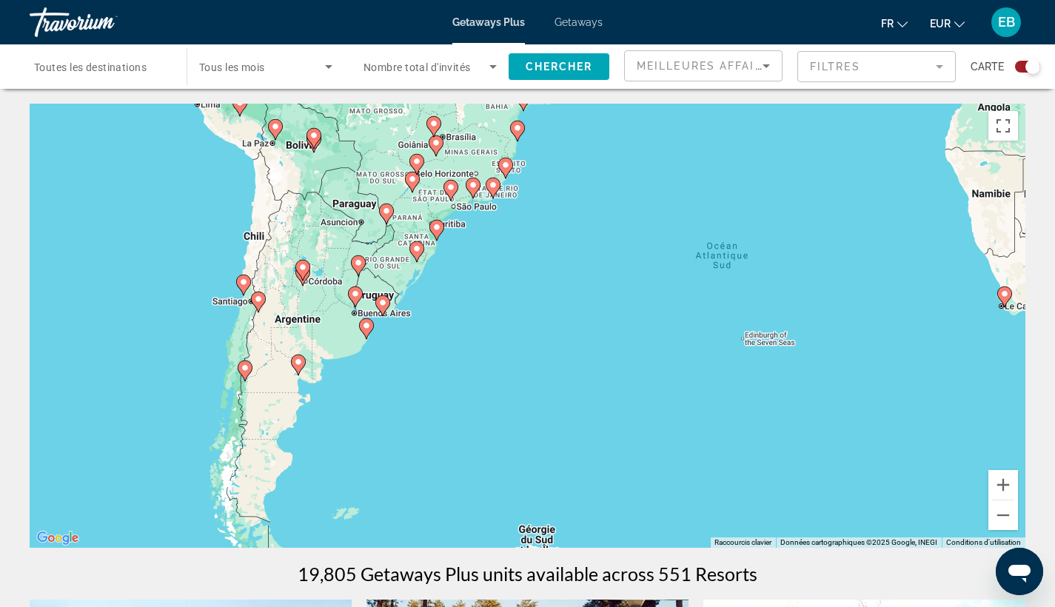
click at [498, 264] on div "Pour activer le glissement avec le clavier, appuyez sur Alt+Entrée. Une fois ce…" at bounding box center [528, 326] width 996 height 444
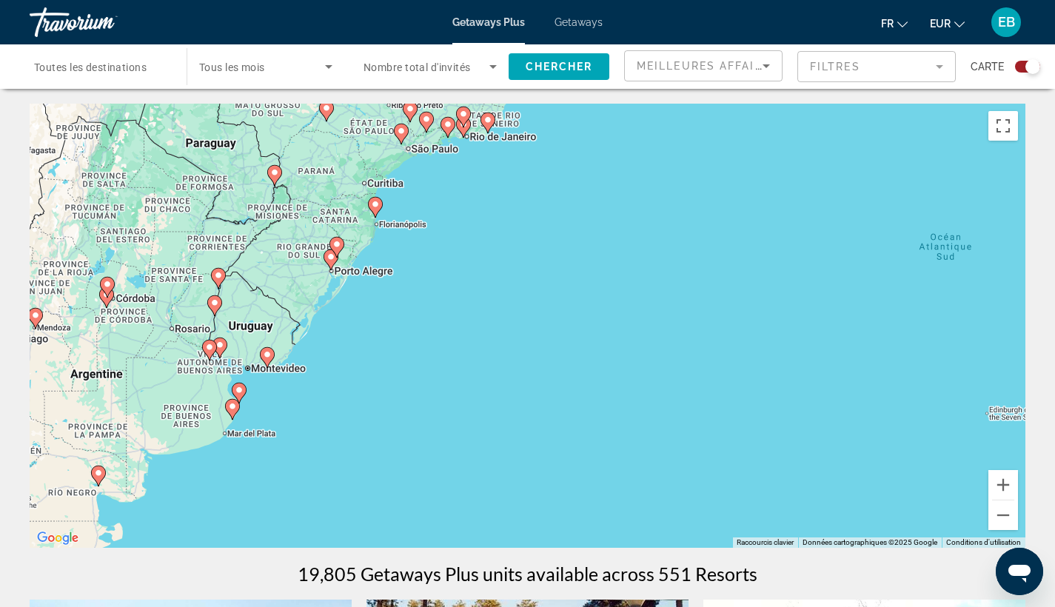
click at [486, 185] on div "Pour activer le glissement avec le clavier, appuyez sur Alt+Entrée. Une fois ce…" at bounding box center [528, 326] width 996 height 444
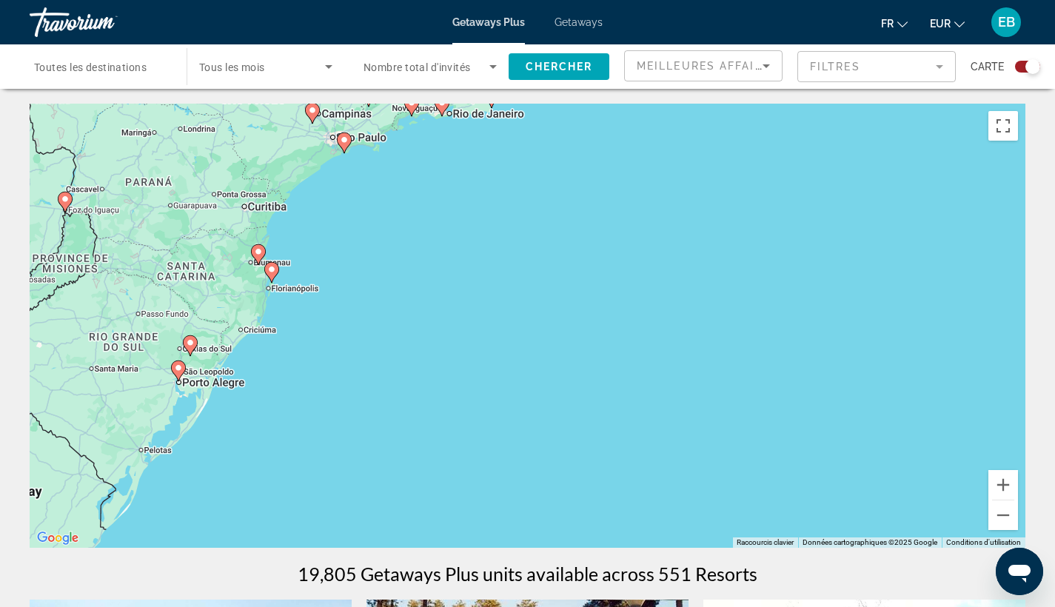
drag, startPoint x: 460, startPoint y: 148, endPoint x: 471, endPoint y: 334, distance: 186.1
click at [471, 334] on div "Pour activer le glissement avec le clavier, appuyez sur Alt+Entrée. Une fois ce…" at bounding box center [528, 326] width 996 height 444
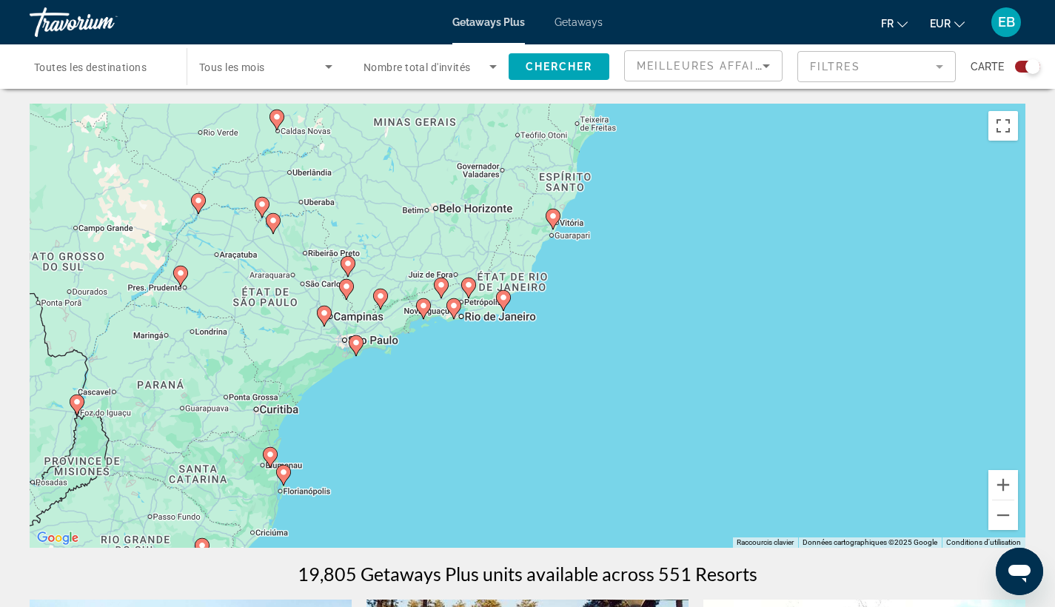
click at [453, 306] on image "Main content" at bounding box center [453, 305] width 9 height 9
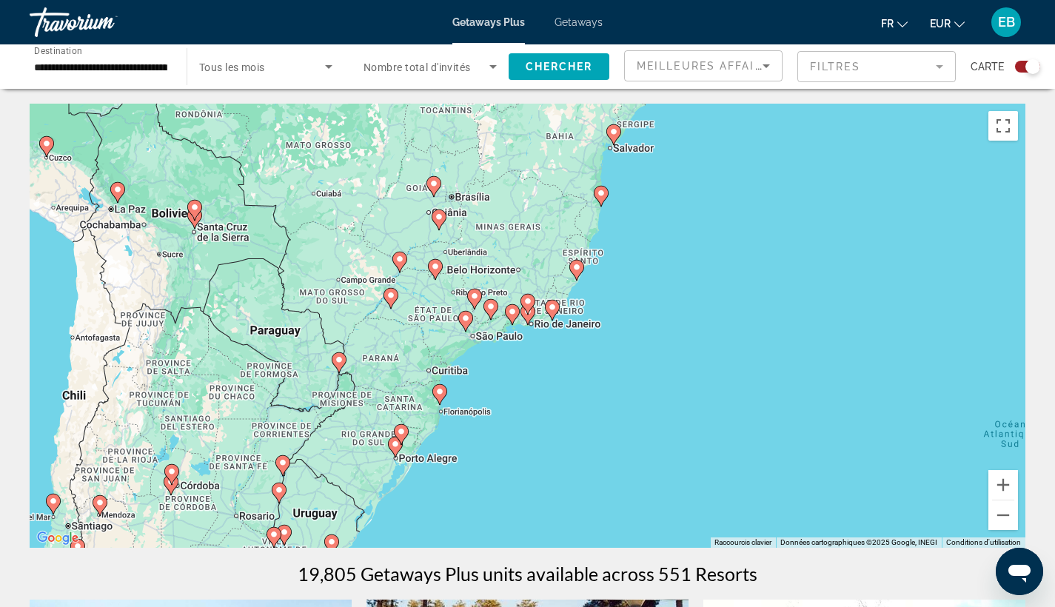
click at [529, 315] on gmp-advanced-marker "Main content" at bounding box center [527, 304] width 15 height 22
type input "**********"
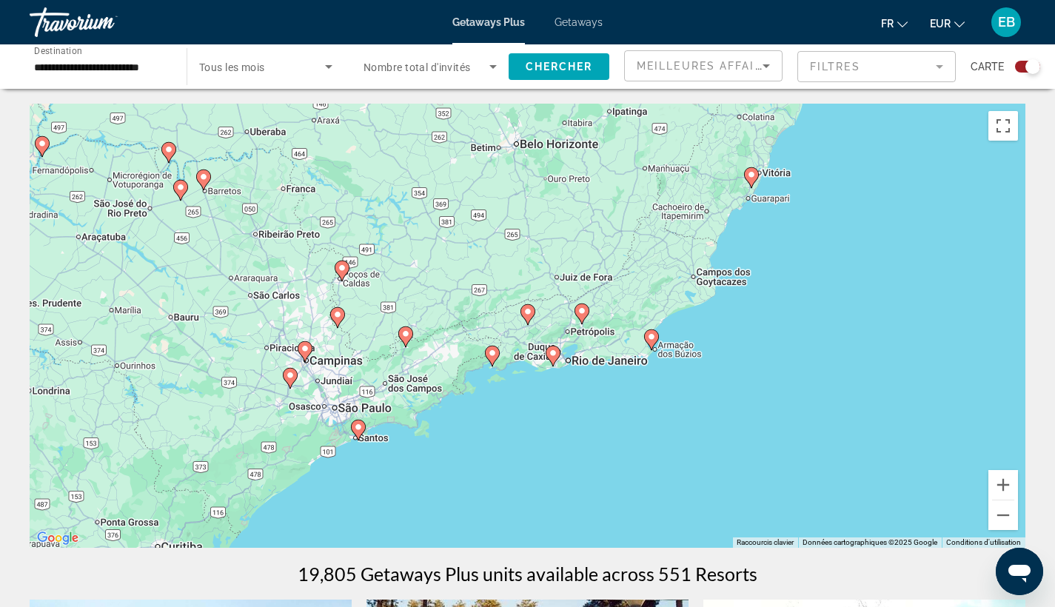
click at [553, 359] on icon "Main content" at bounding box center [552, 355] width 13 height 19
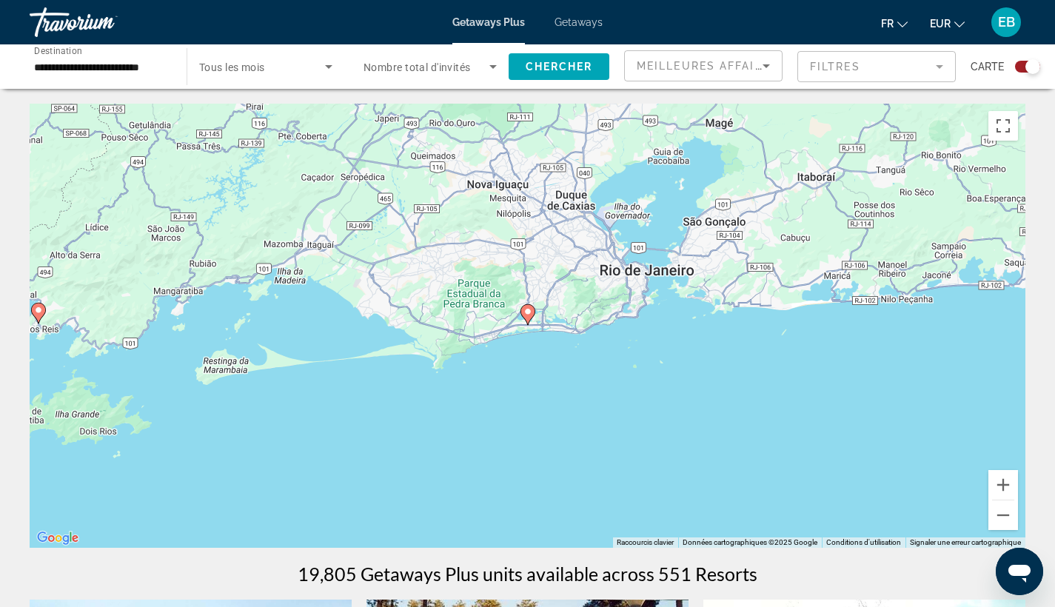
click at [525, 312] on image "Main content" at bounding box center [527, 311] width 9 height 9
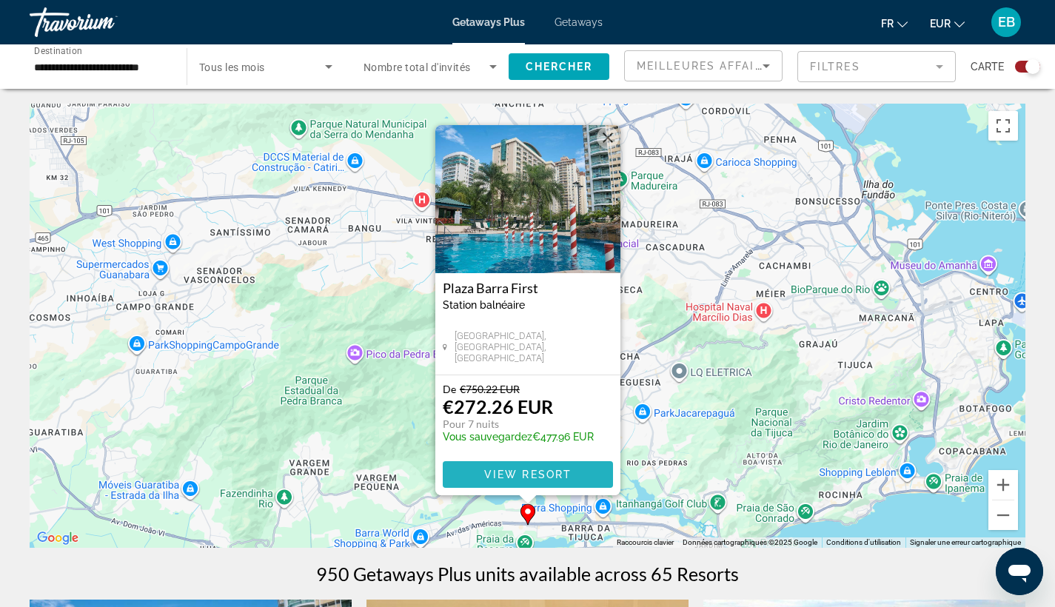
click at [501, 475] on span "View Resort" at bounding box center [526, 475] width 87 height 12
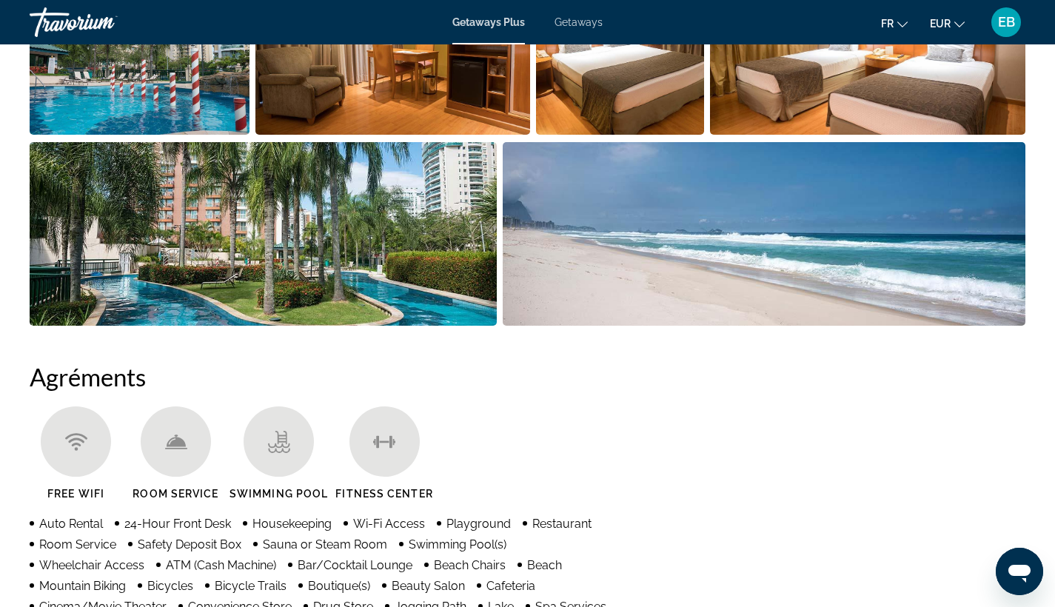
scroll to position [848, 0]
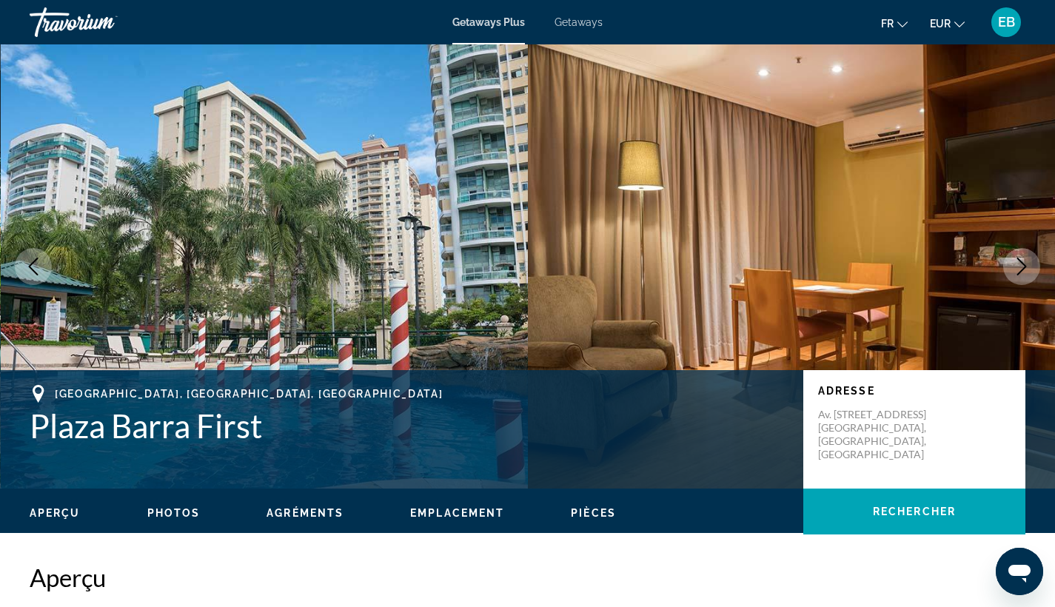
click at [831, 4] on div "Getaways Plus Getaways fr English Español Français Italiano Português русский E…" at bounding box center [527, 22] width 1055 height 38
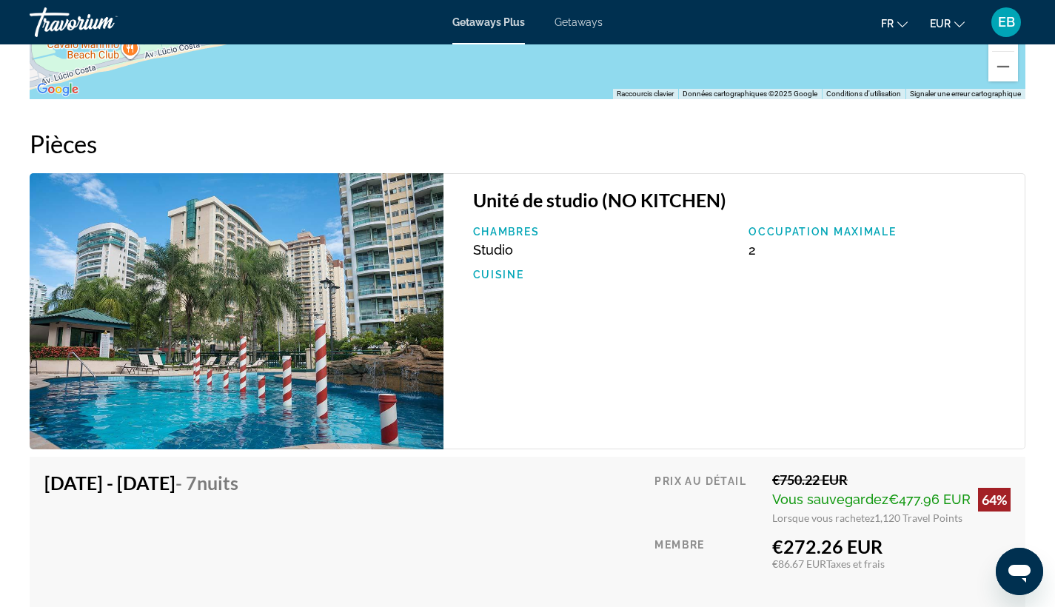
scroll to position [2232, 0]
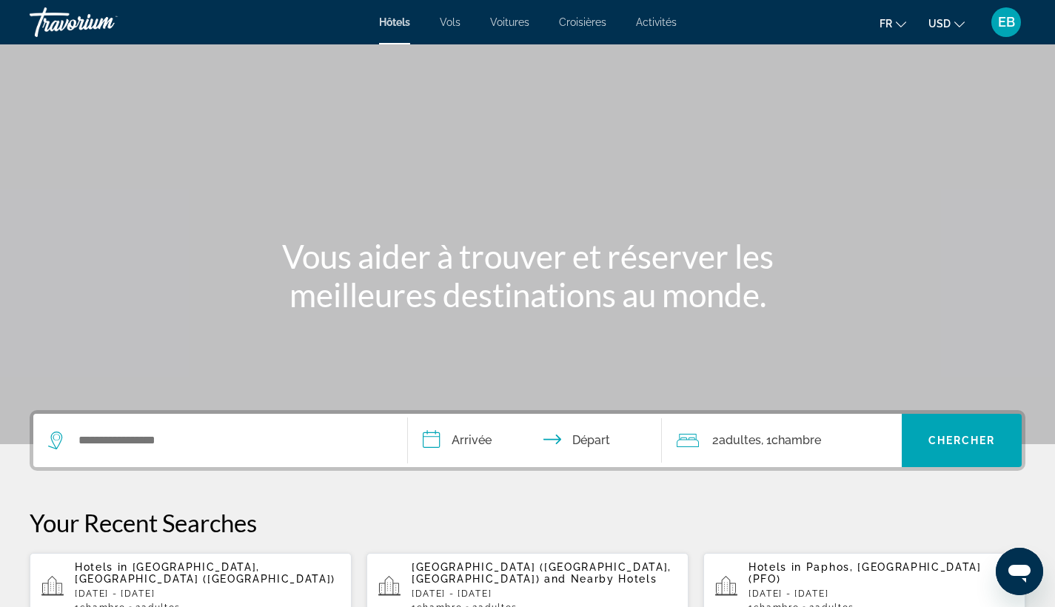
click at [944, 20] on span "USD" at bounding box center [939, 24] width 22 height 12
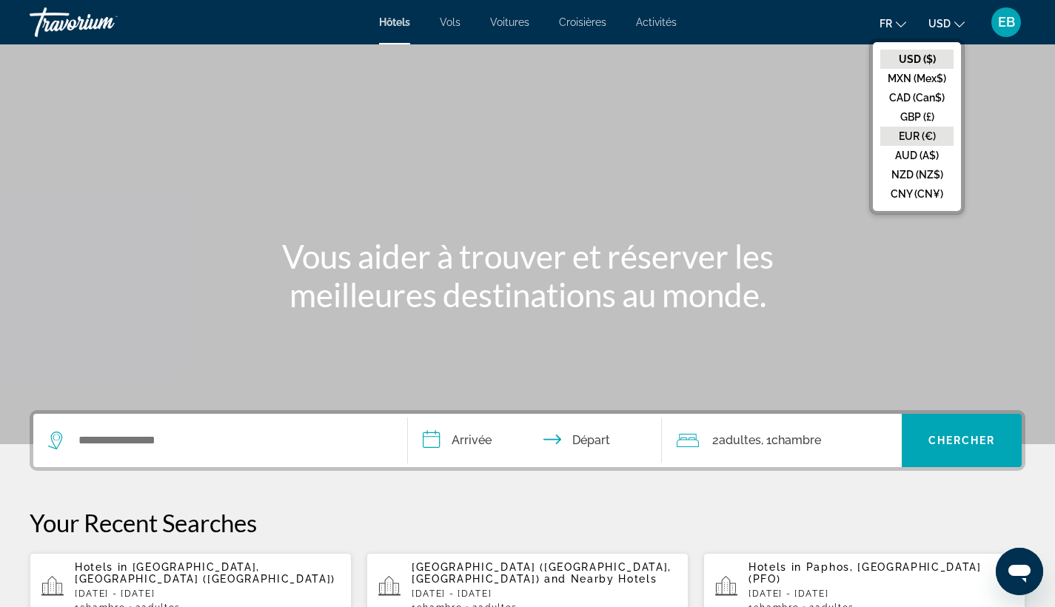
click at [922, 130] on button "EUR (€)" at bounding box center [916, 136] width 73 height 19
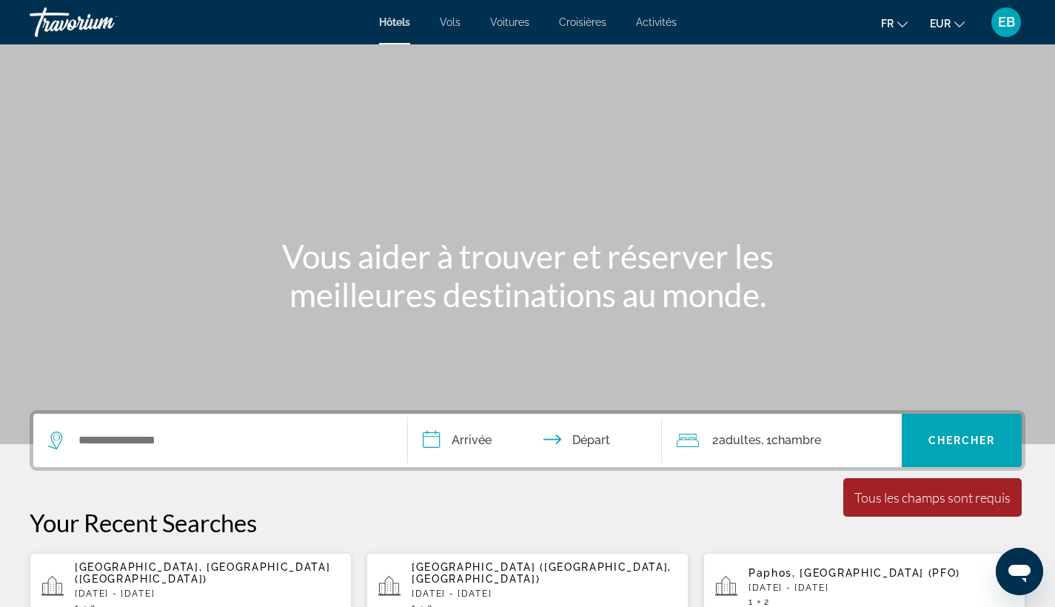
click at [158, 455] on div "Search widget" at bounding box center [220, 440] width 344 height 53
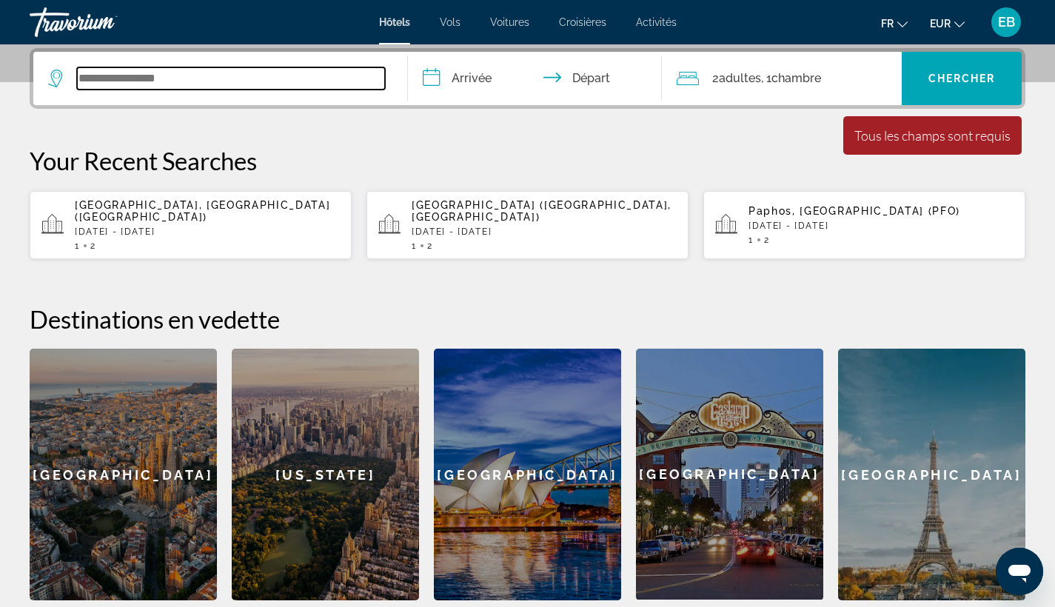
click at [102, 81] on input "Search widget" at bounding box center [231, 78] width 308 height 22
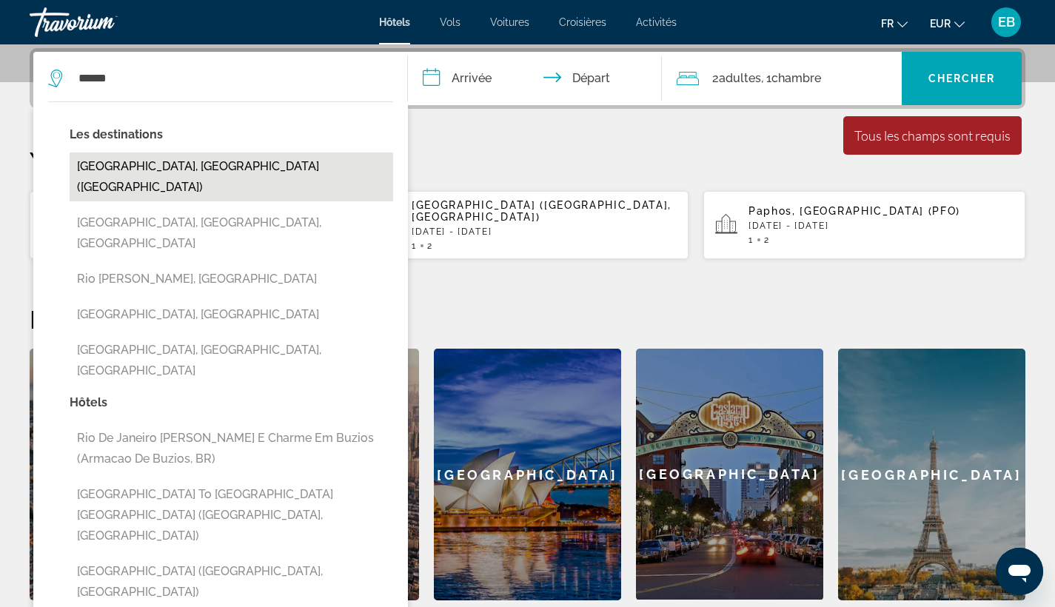
click at [141, 172] on button "Rio De Janeiro, Brazil (RIO)" at bounding box center [231, 176] width 323 height 49
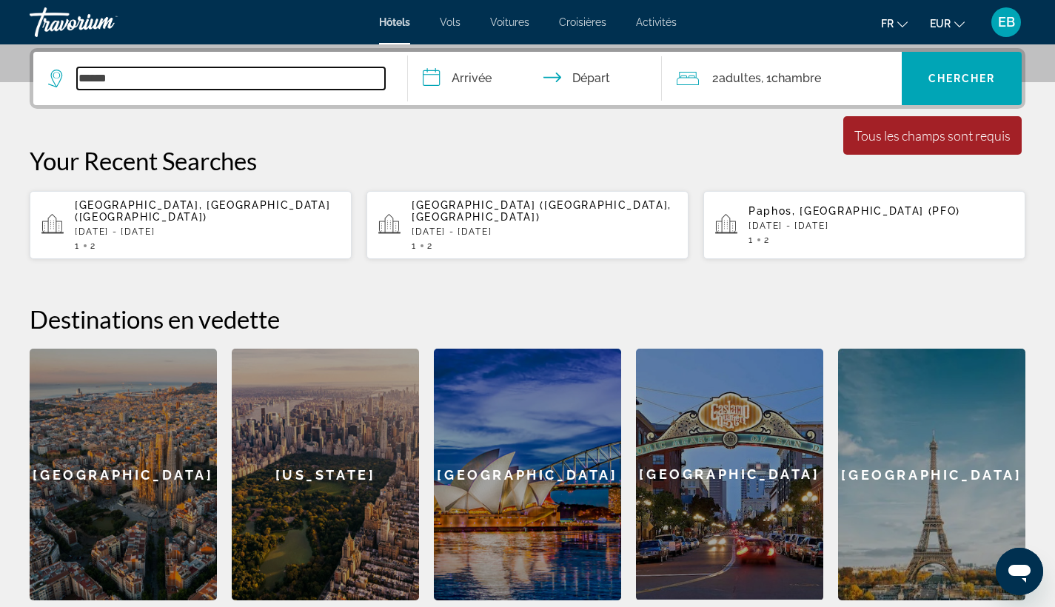
type input "**********"
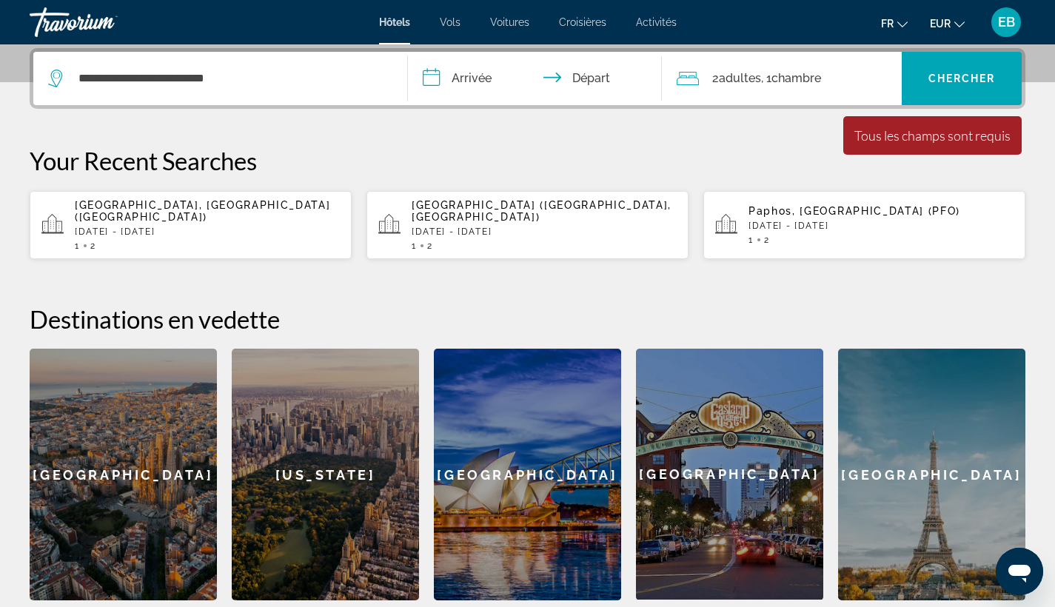
click at [462, 101] on input "**********" at bounding box center [538, 81] width 261 height 58
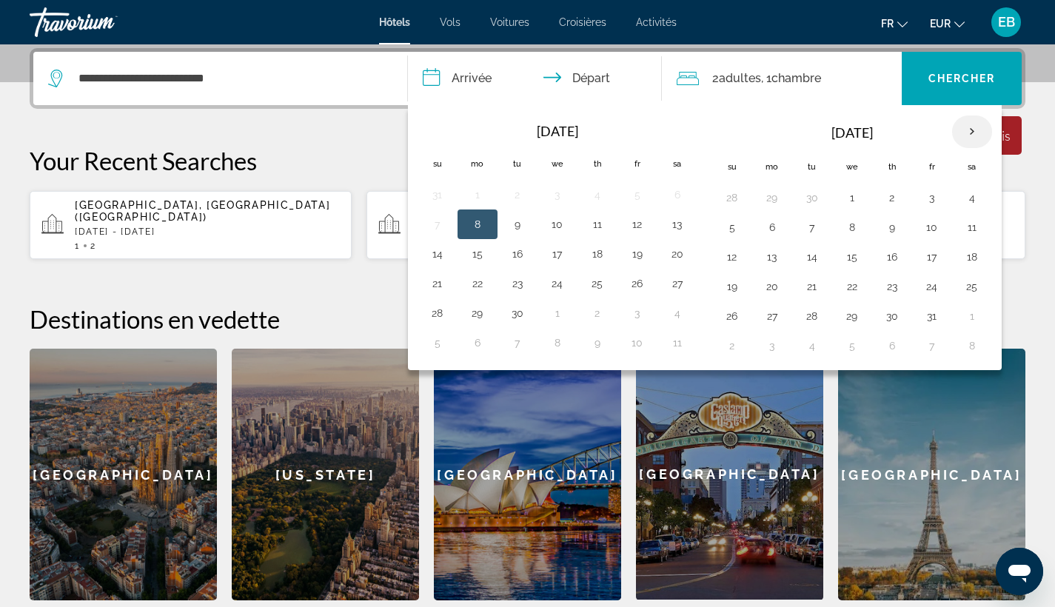
click at [970, 131] on th "Next month" at bounding box center [972, 131] width 40 height 33
click at [769, 255] on button "9" at bounding box center [772, 256] width 24 height 21
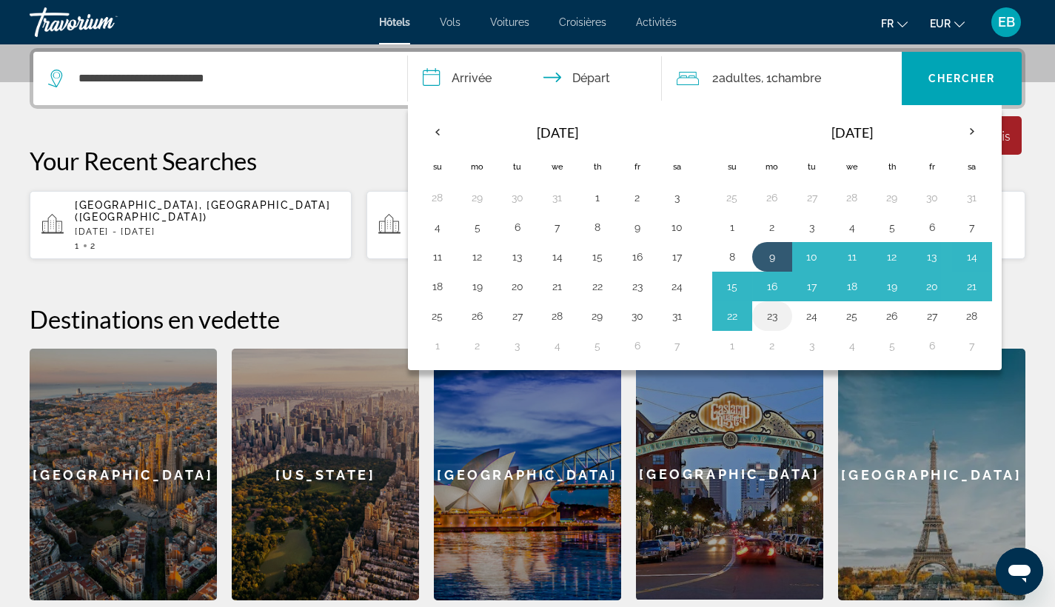
click at [769, 317] on button "23" at bounding box center [772, 316] width 24 height 21
type input "**********"
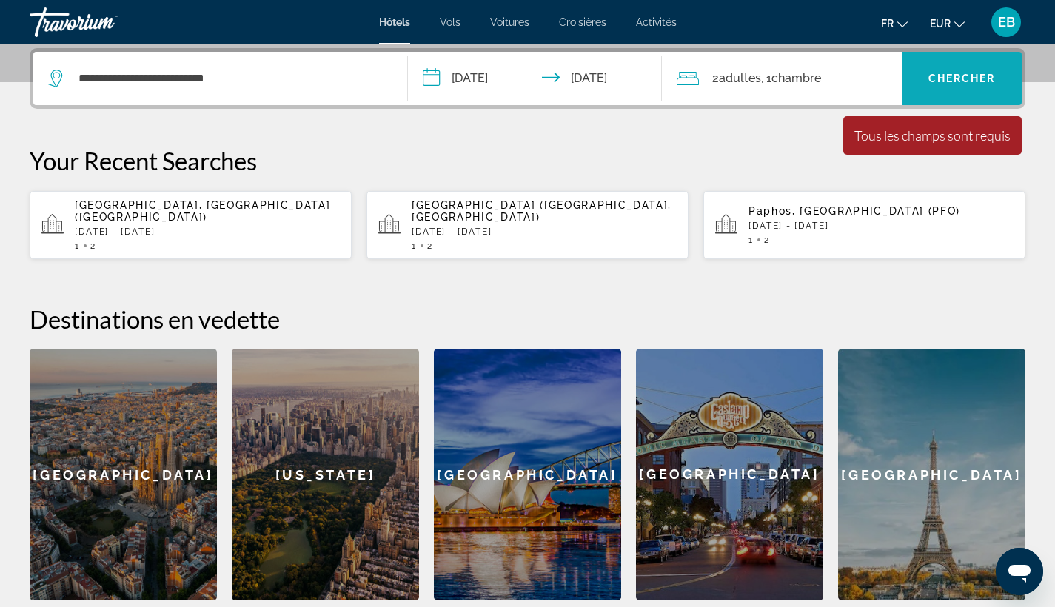
click at [939, 72] on span "Search widget" at bounding box center [962, 79] width 120 height 36
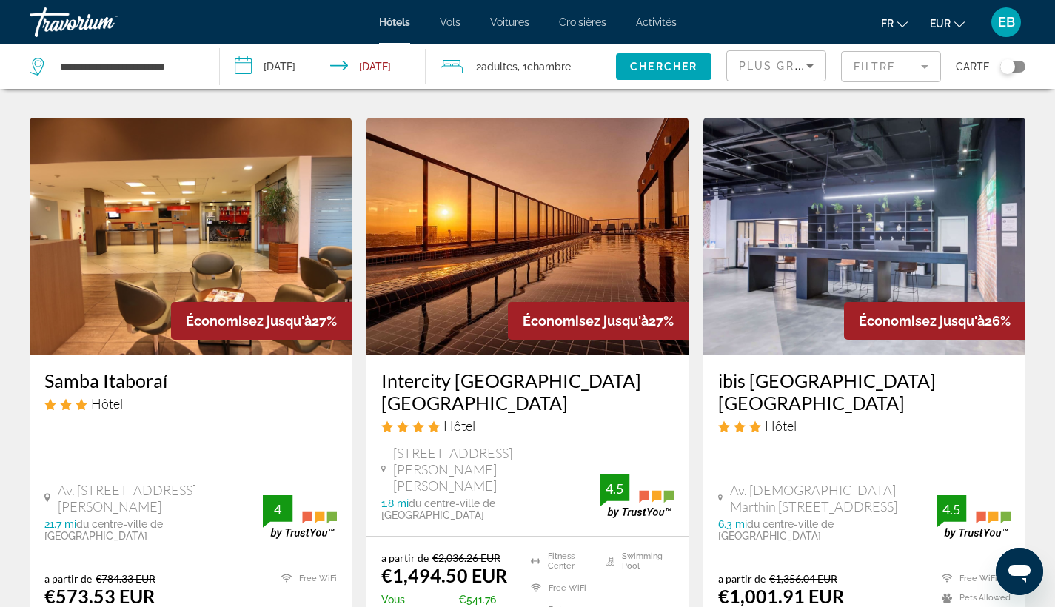
scroll to position [1736, 0]
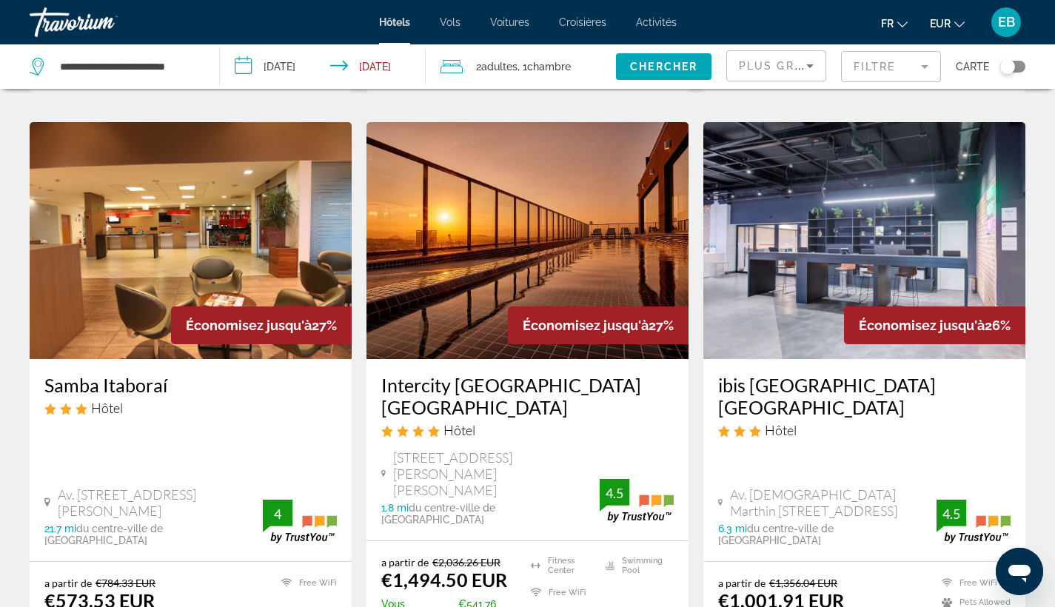
click at [444, 374] on h3 "Intercity Rio de Janeiro Porto Maravilha" at bounding box center [527, 396] width 292 height 44
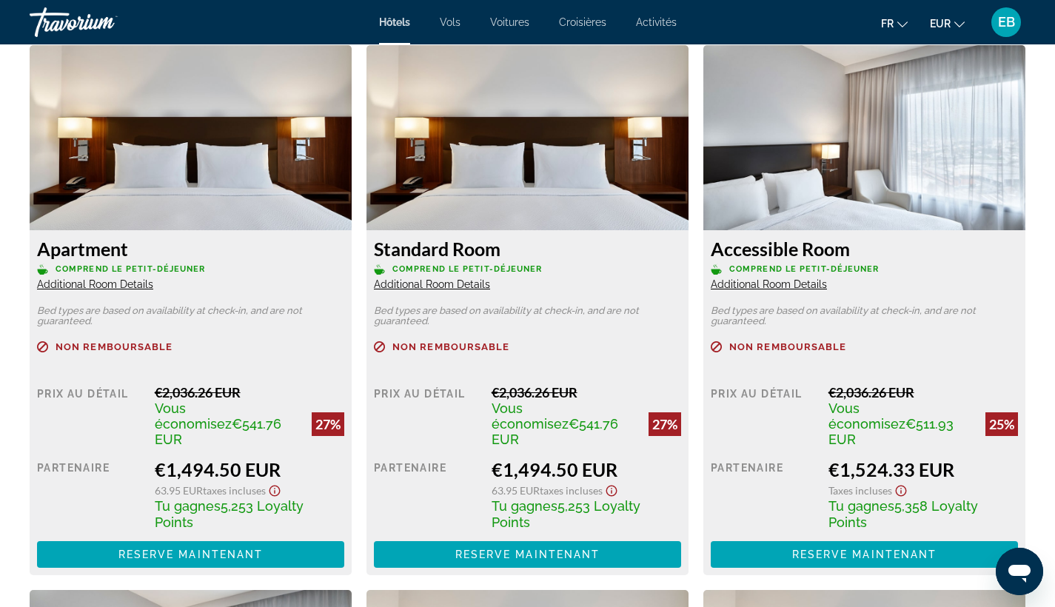
scroll to position [1974, 0]
